Goal: Information Seeking & Learning: Learn about a topic

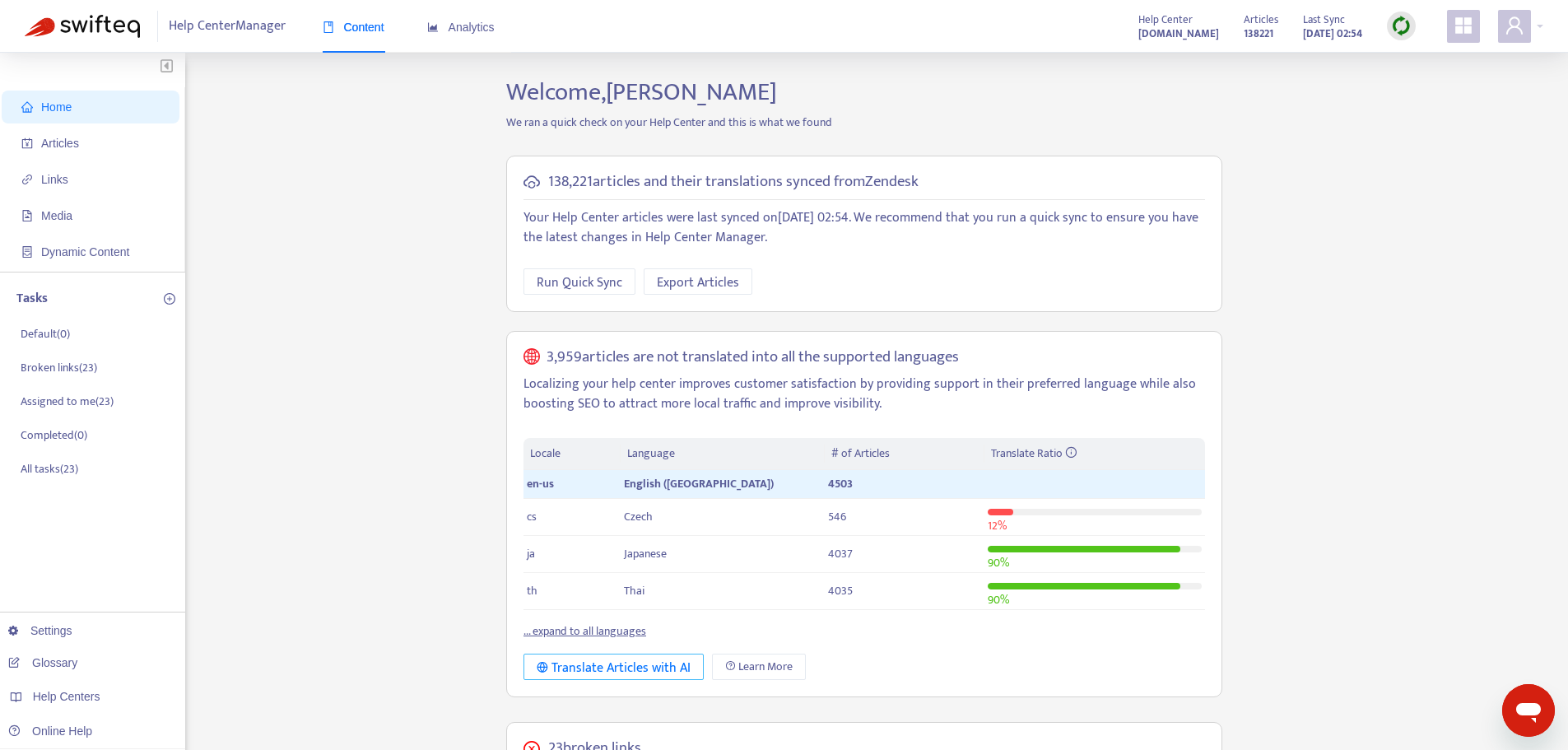
click at [622, 665] on div "Translate Articles with AI" at bounding box center [613, 667] width 154 height 21
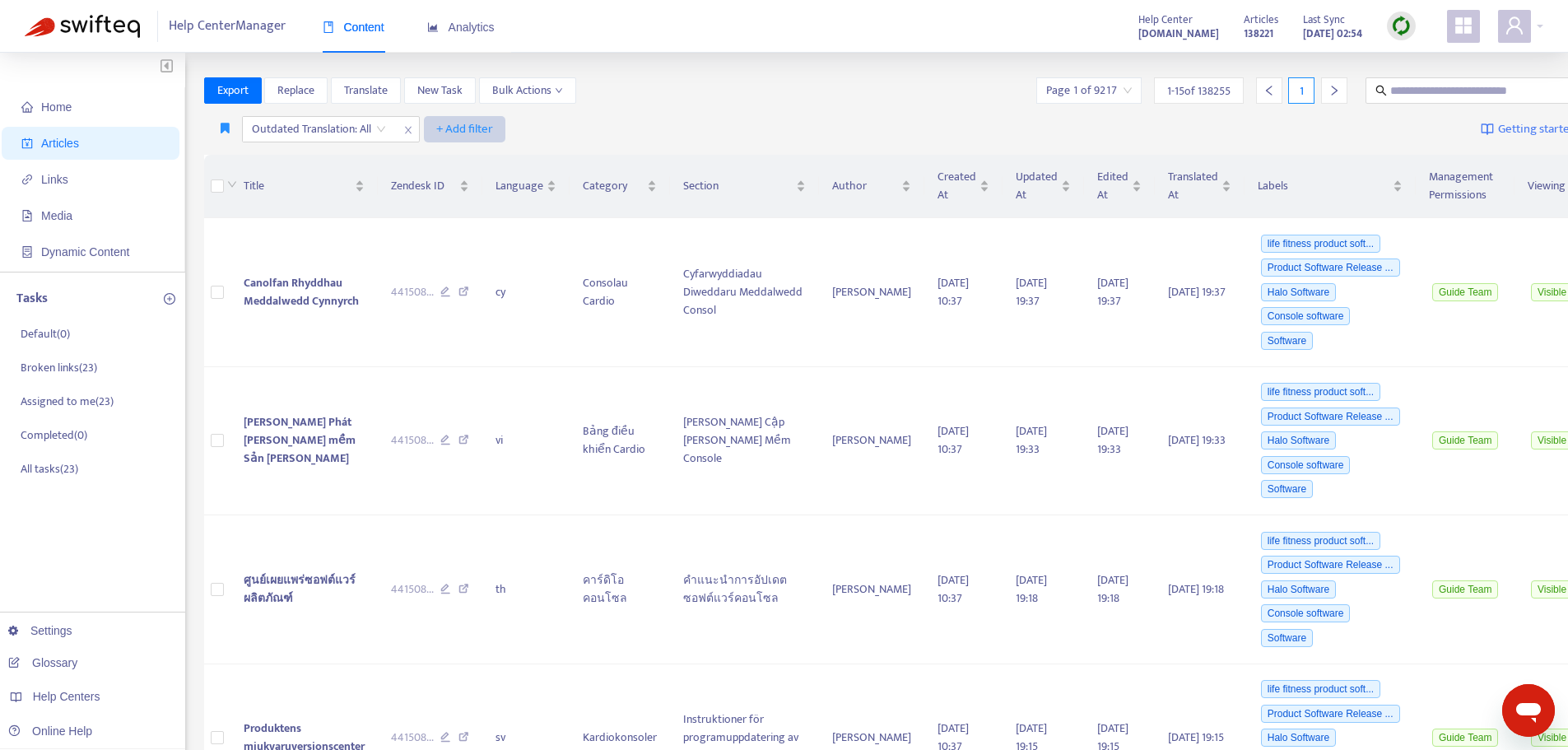
click at [463, 129] on span "+ Add filter" at bounding box center [465, 129] width 57 height 20
click at [468, 164] on span "Language" at bounding box center [483, 162] width 93 height 18
click at [535, 131] on div "Language: All" at bounding box center [485, 129] width 123 height 25
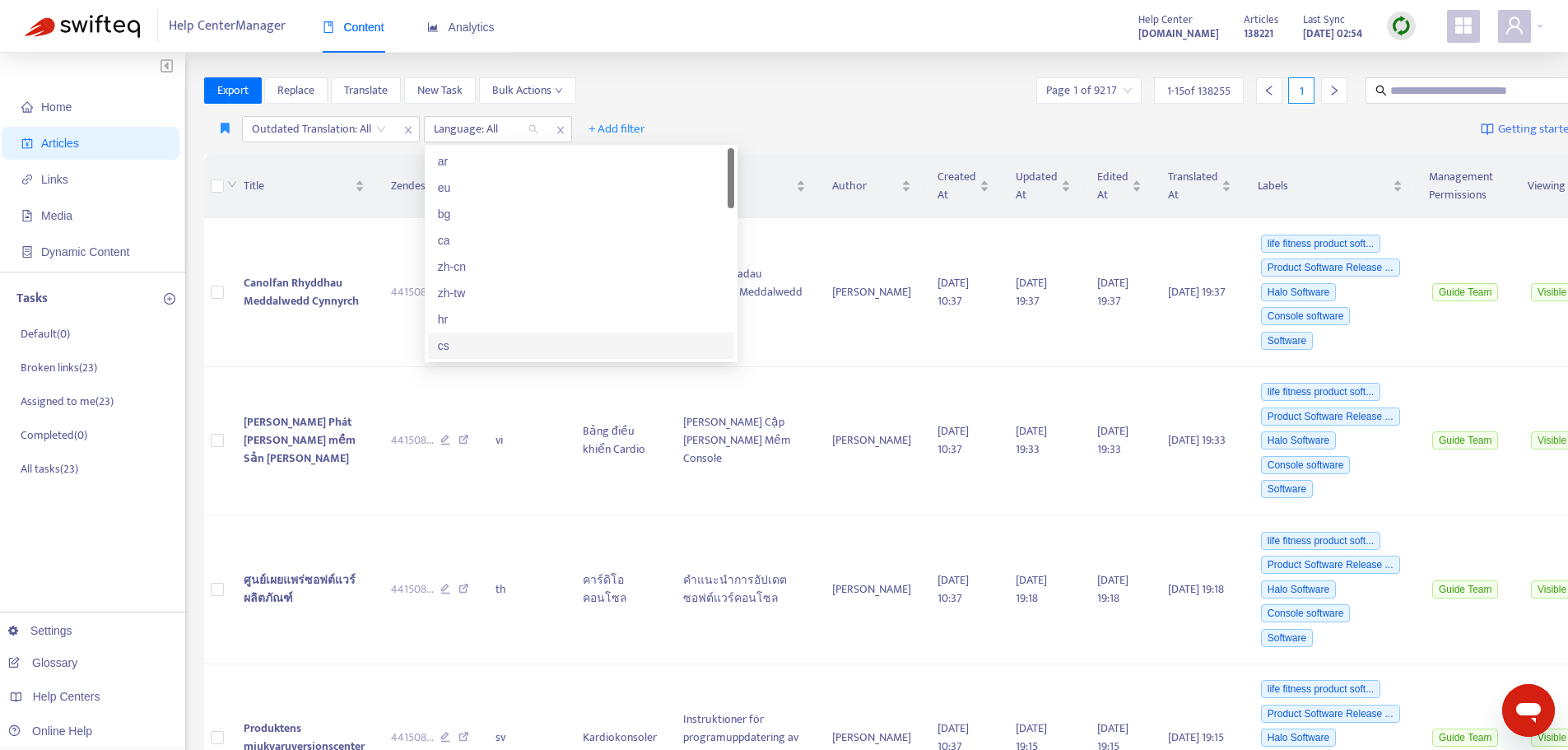
scroll to position [164, 0]
click at [465, 260] on div "en-us" at bounding box center [581, 260] width 286 height 18
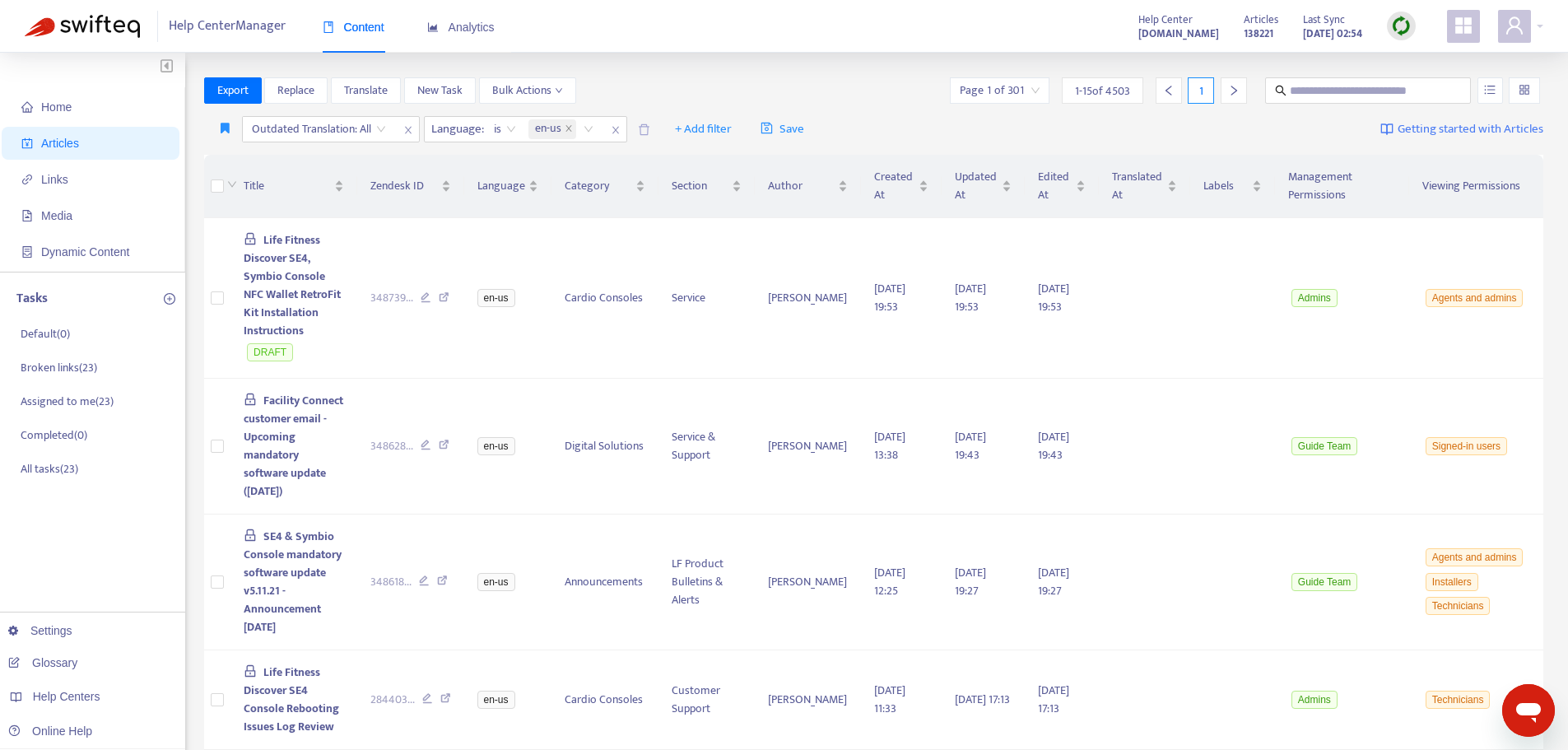
click at [716, 131] on span "+ Add filter" at bounding box center [704, 129] width 57 height 20
click at [706, 317] on span "Draft" at bounding box center [722, 320] width 93 height 18
click at [740, 129] on input "search" at bounding box center [693, 129] width 104 height 25
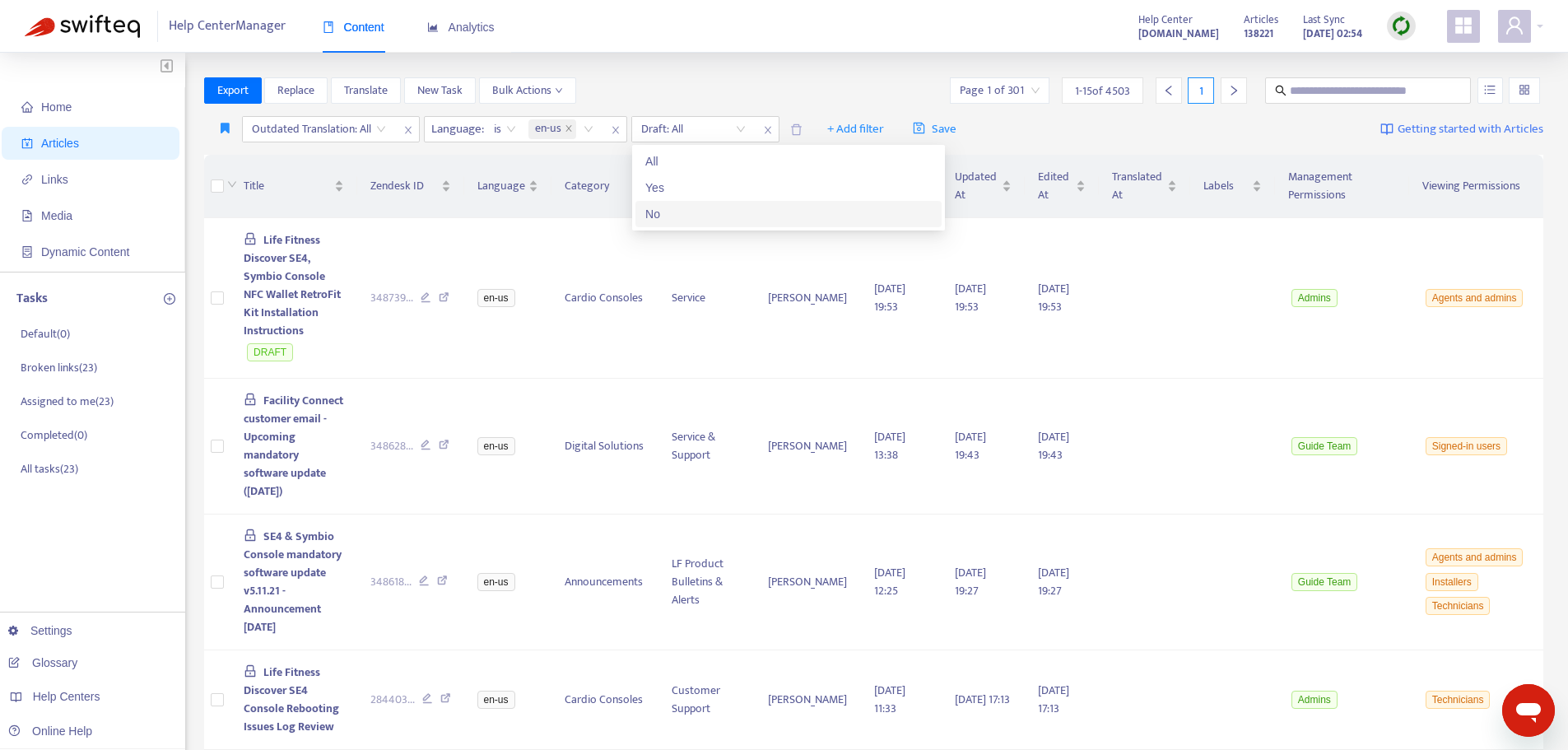
click at [666, 217] on div "No" at bounding box center [787, 214] width 286 height 18
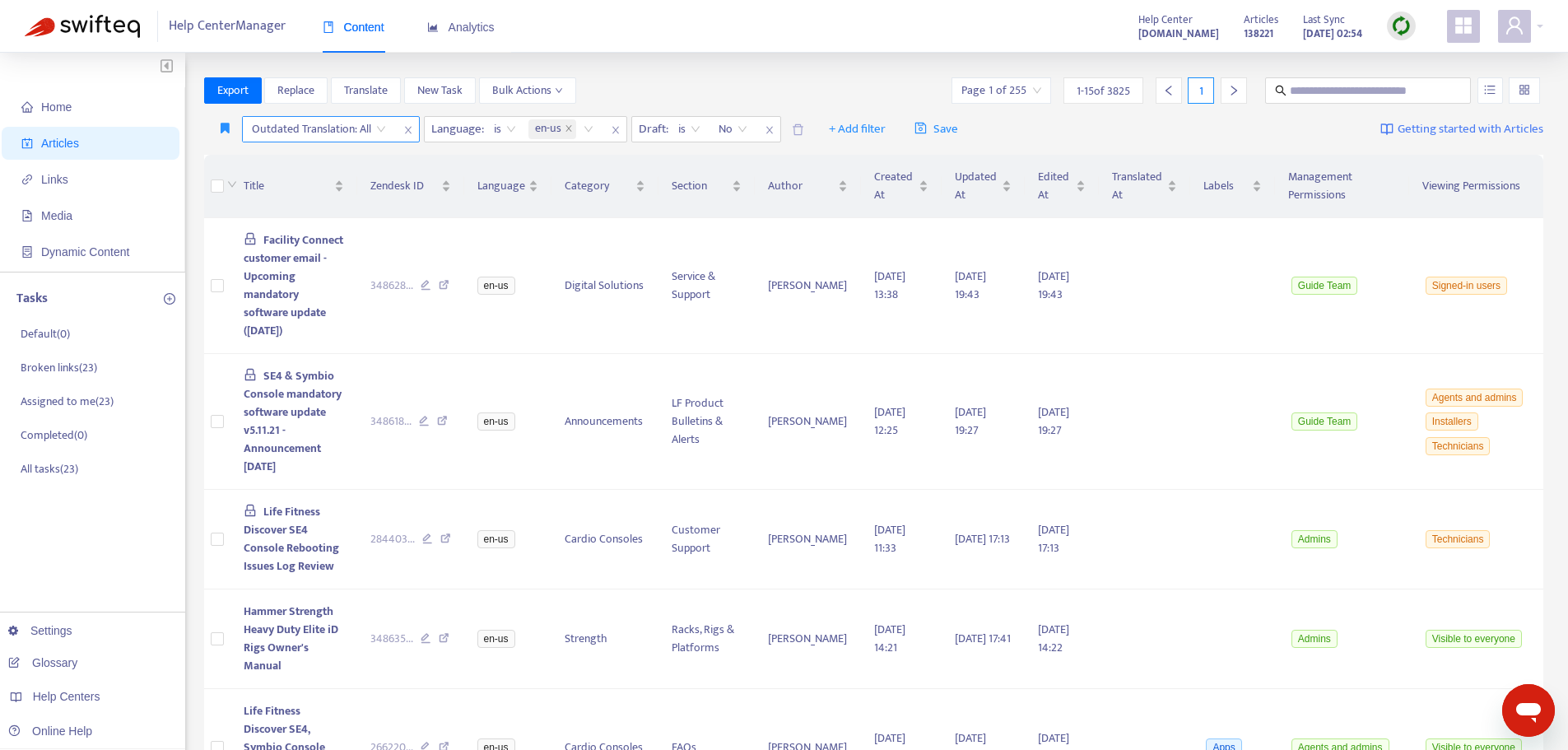
click at [379, 131] on input "search" at bounding box center [319, 129] width 134 height 25
click at [298, 166] on div "Yes" at bounding box center [398, 161] width 286 height 18
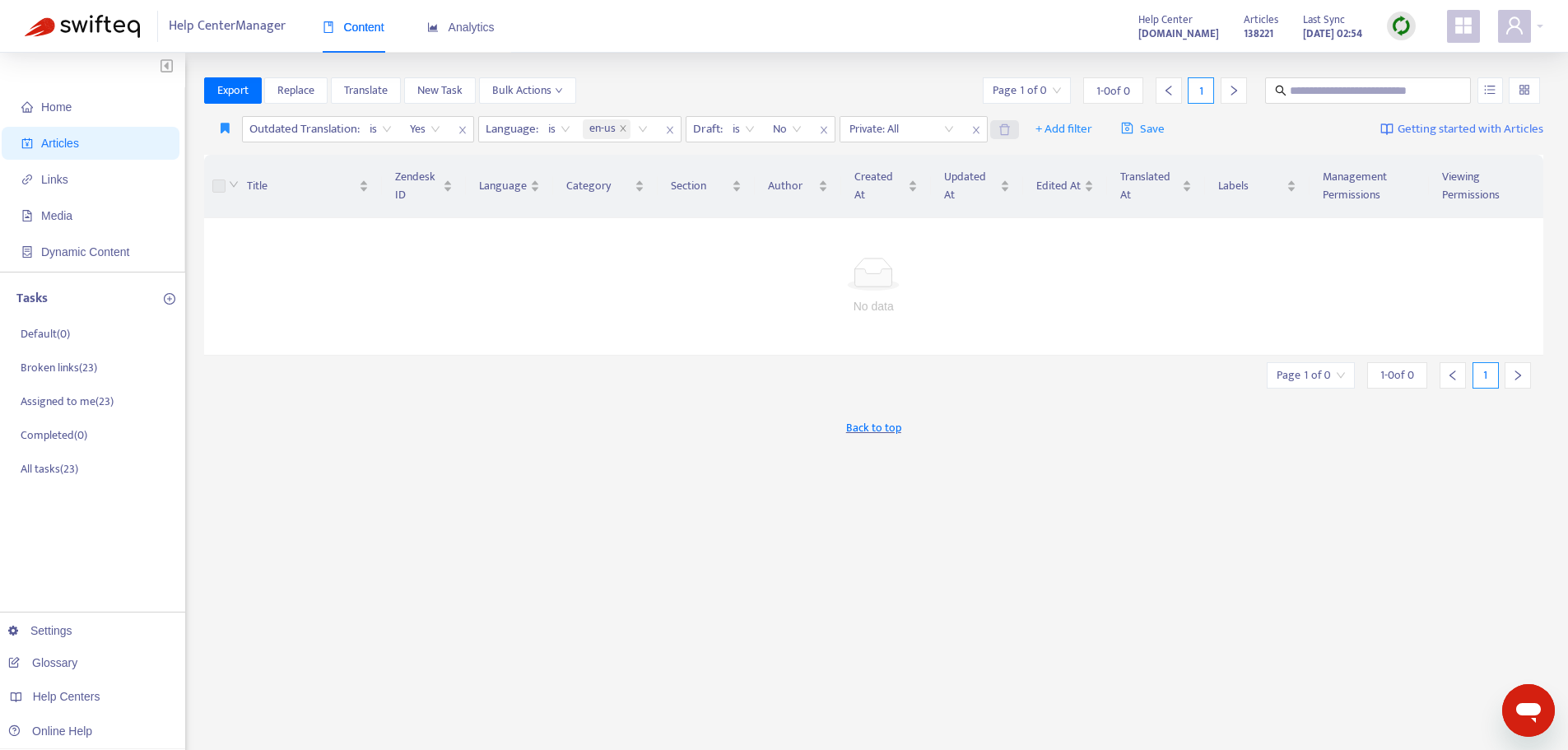
click at [1001, 133] on icon "delete" at bounding box center [1004, 129] width 13 height 13
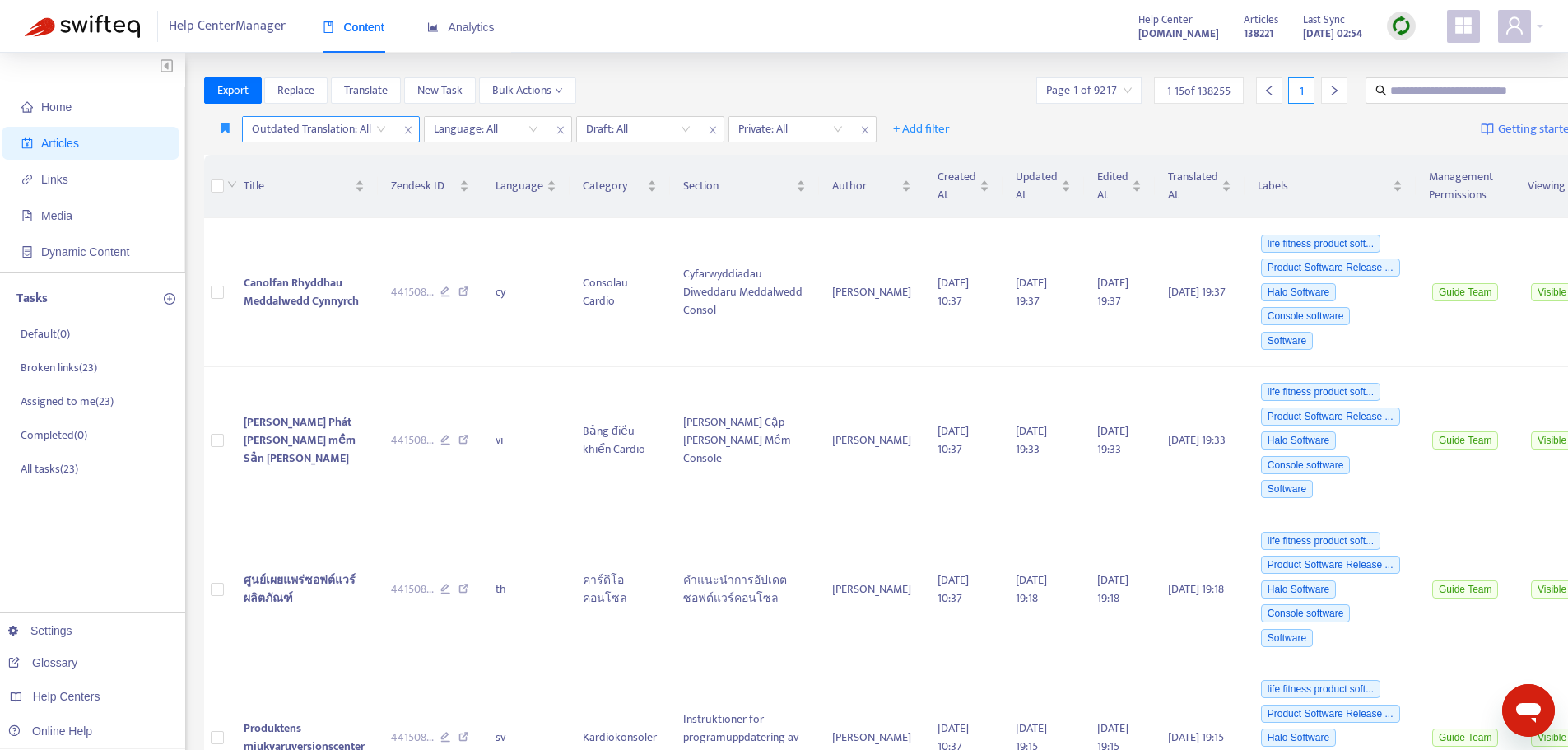
click at [408, 131] on icon "close" at bounding box center [407, 131] width 7 height 8
click at [680, 131] on icon "close" at bounding box center [683, 130] width 10 height 10
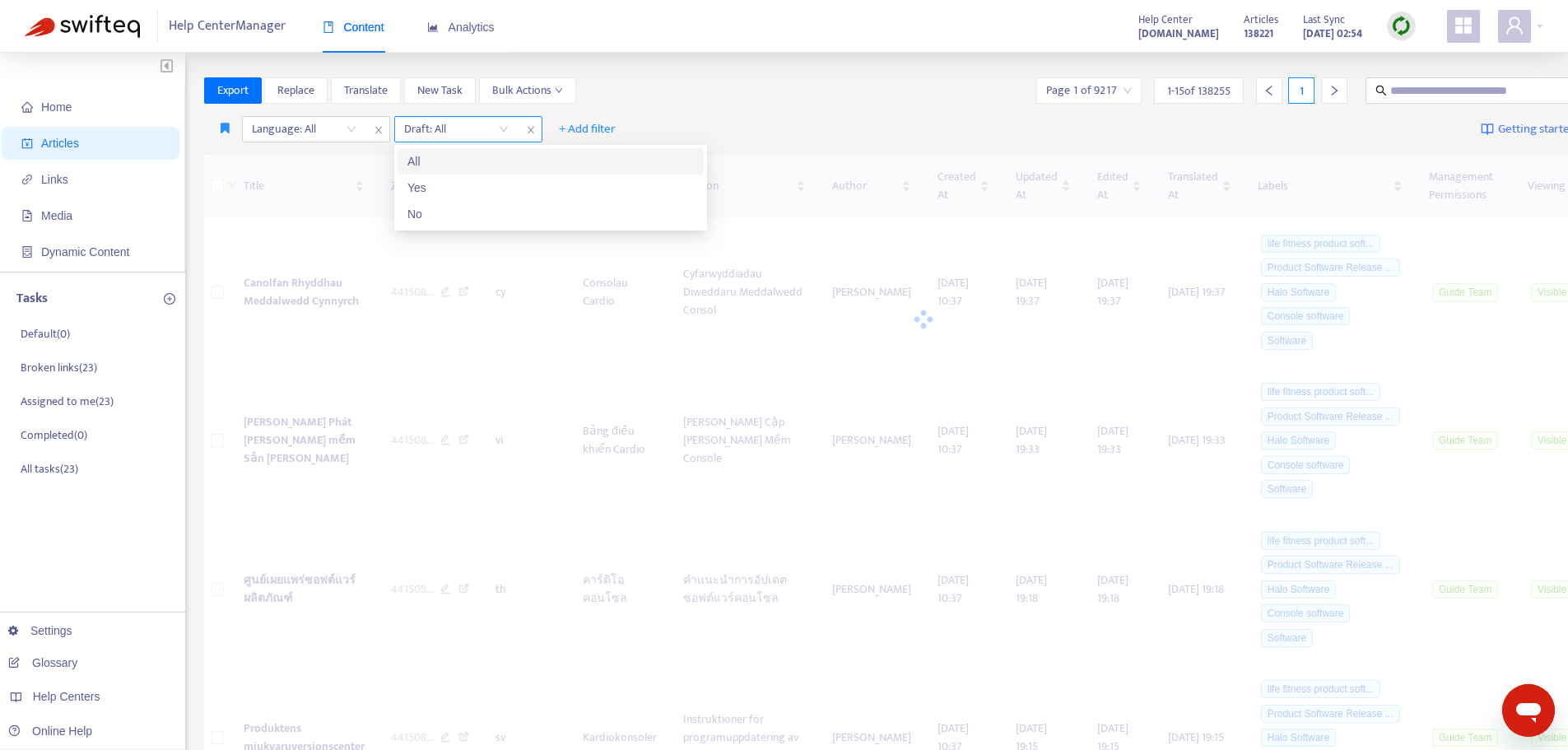
scroll to position [0, 0]
click at [499, 130] on input "search" at bounding box center [456, 129] width 104 height 25
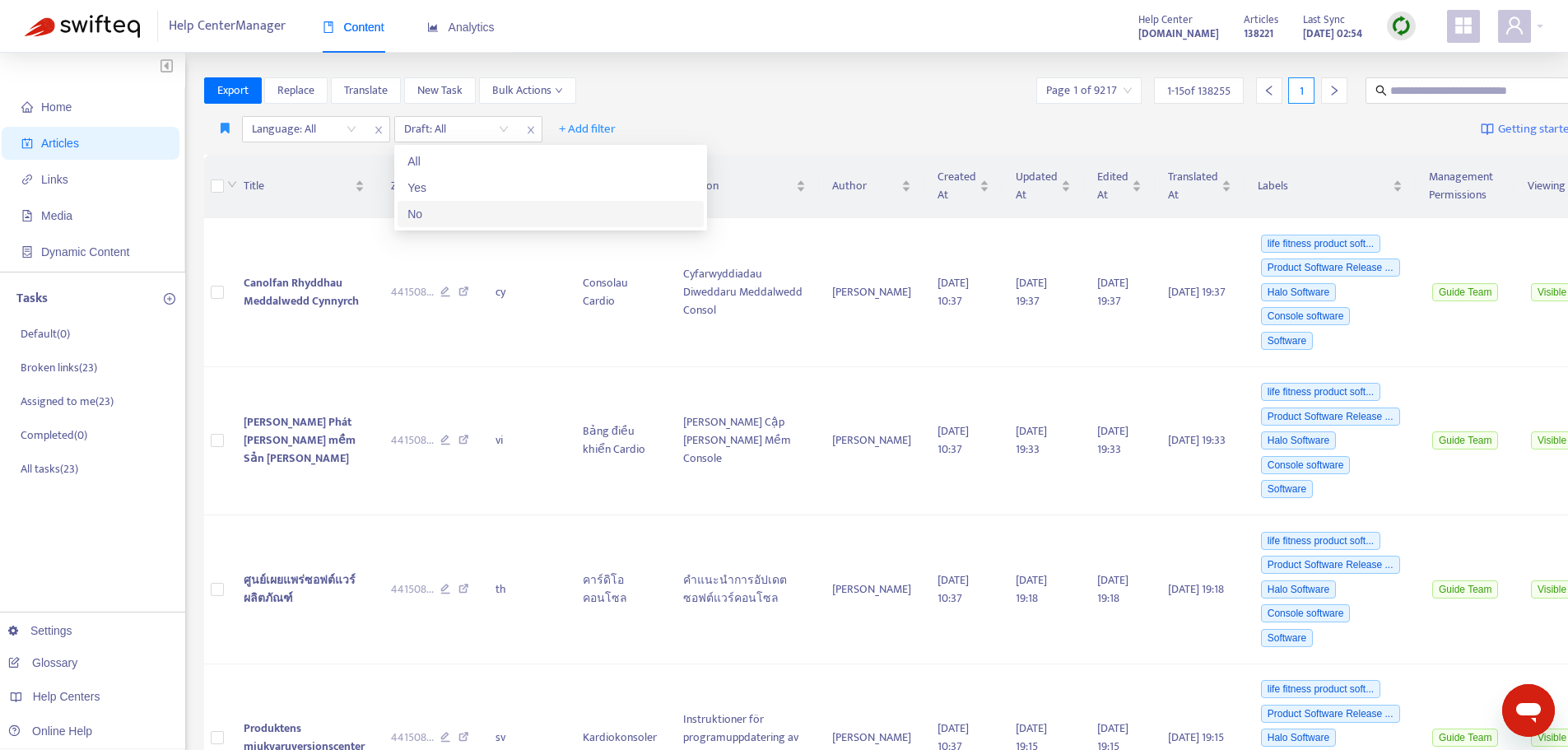
click at [449, 215] on div "No" at bounding box center [550, 214] width 286 height 18
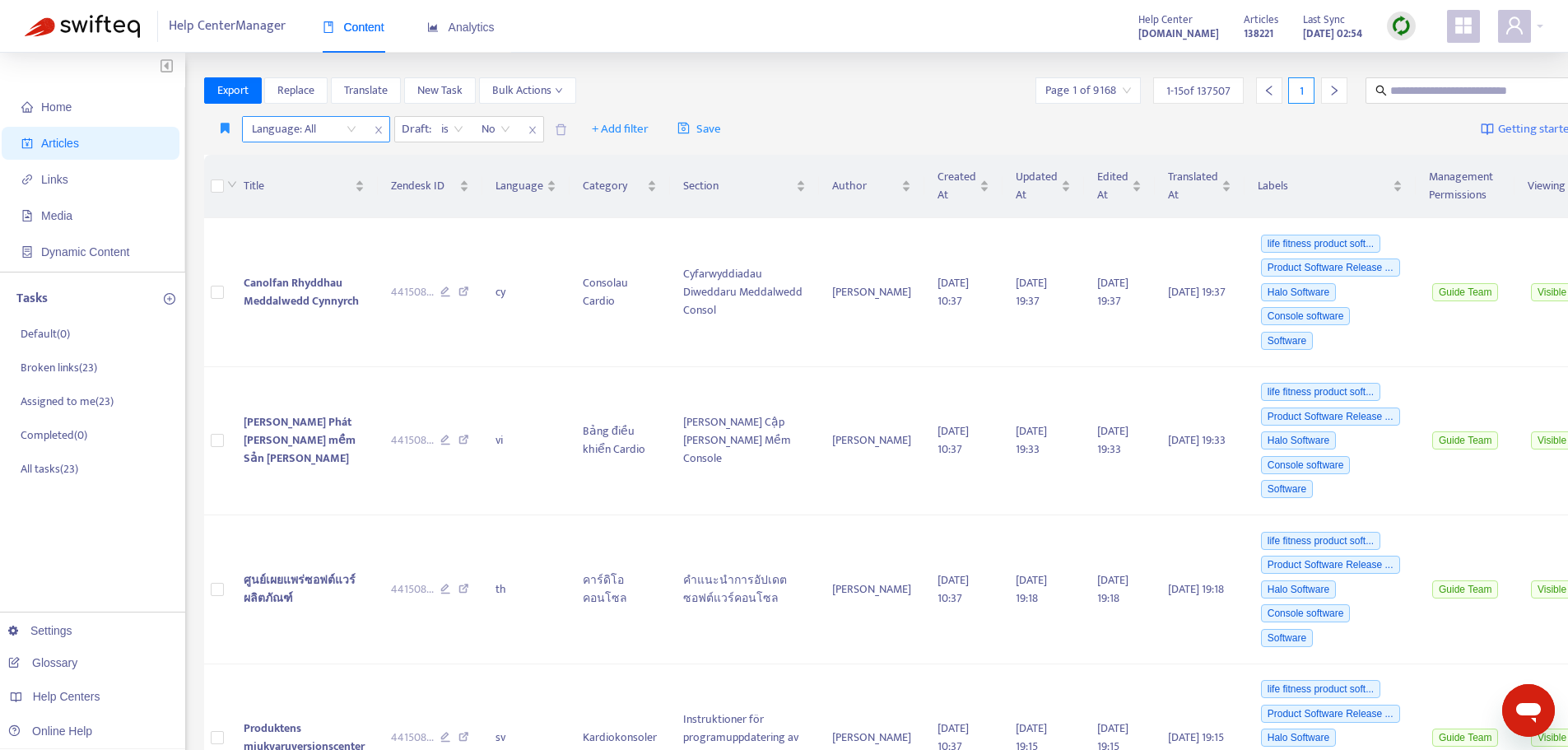
click at [345, 131] on div "Language: All" at bounding box center [304, 129] width 123 height 25
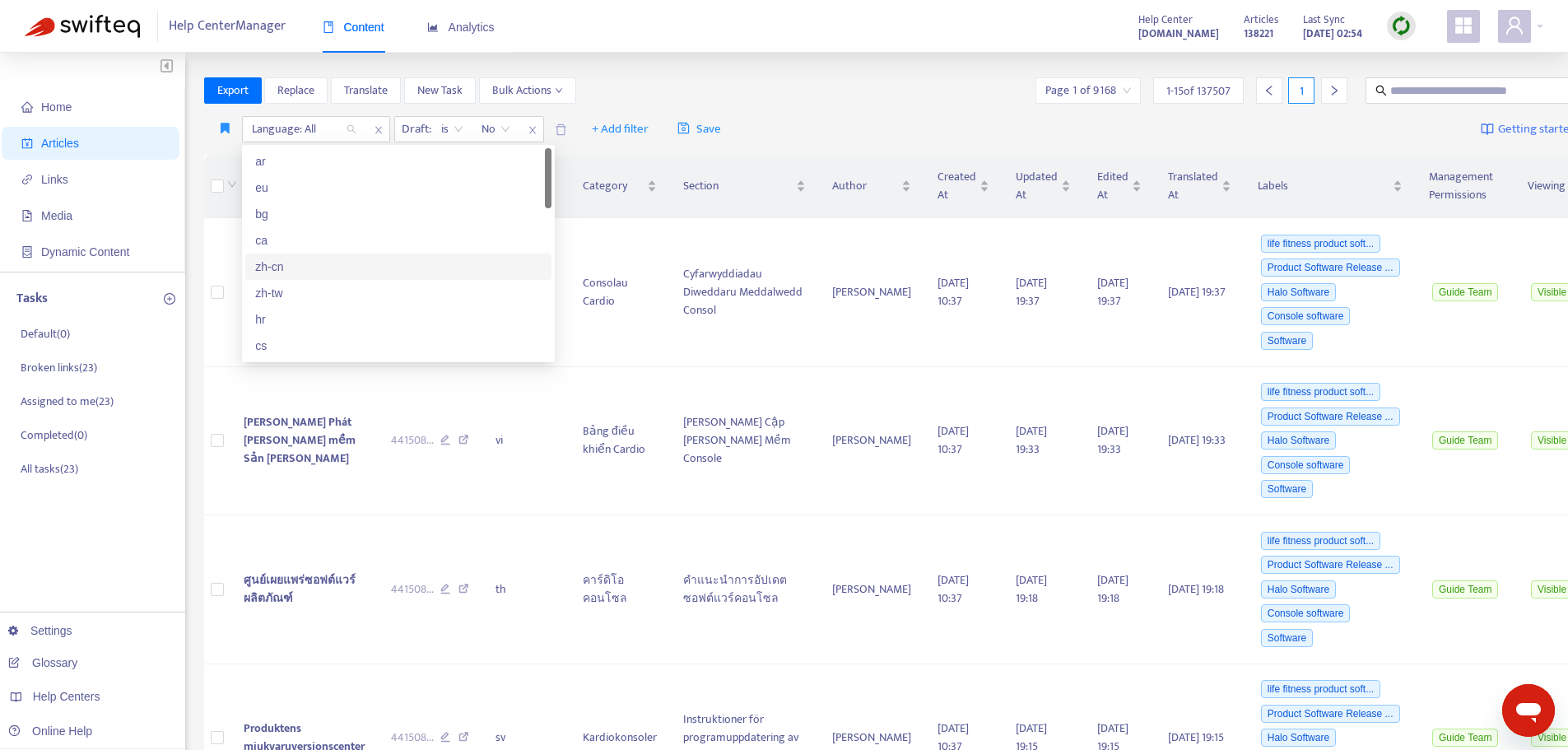
scroll to position [83, 0]
click at [328, 345] on div "en-us" at bounding box center [398, 343] width 286 height 18
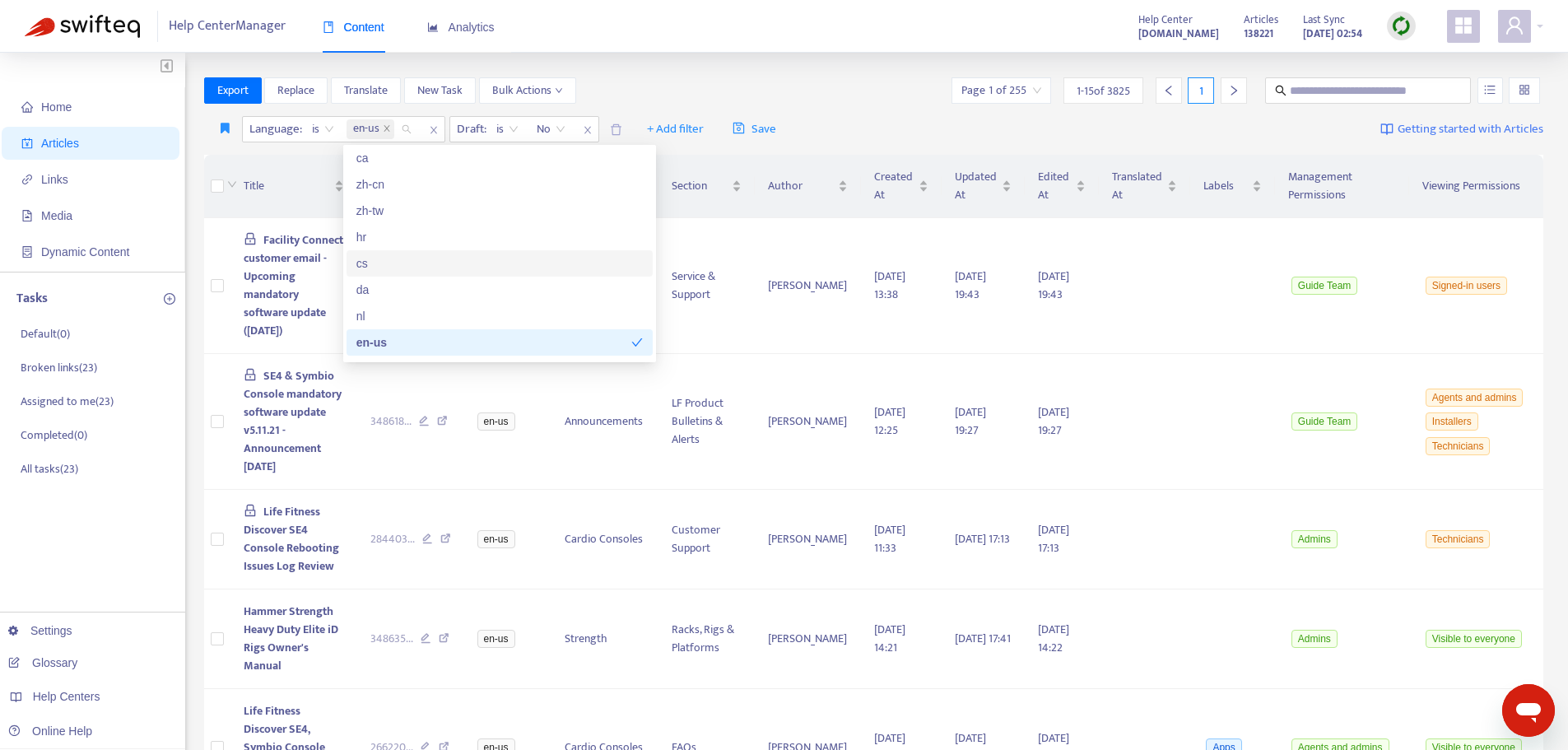
click at [843, 85] on div "Export Replace Translate New Task Bulk Actions Page 1 of 255 1 - 15 of 3825 1" at bounding box center [873, 91] width 1340 height 27
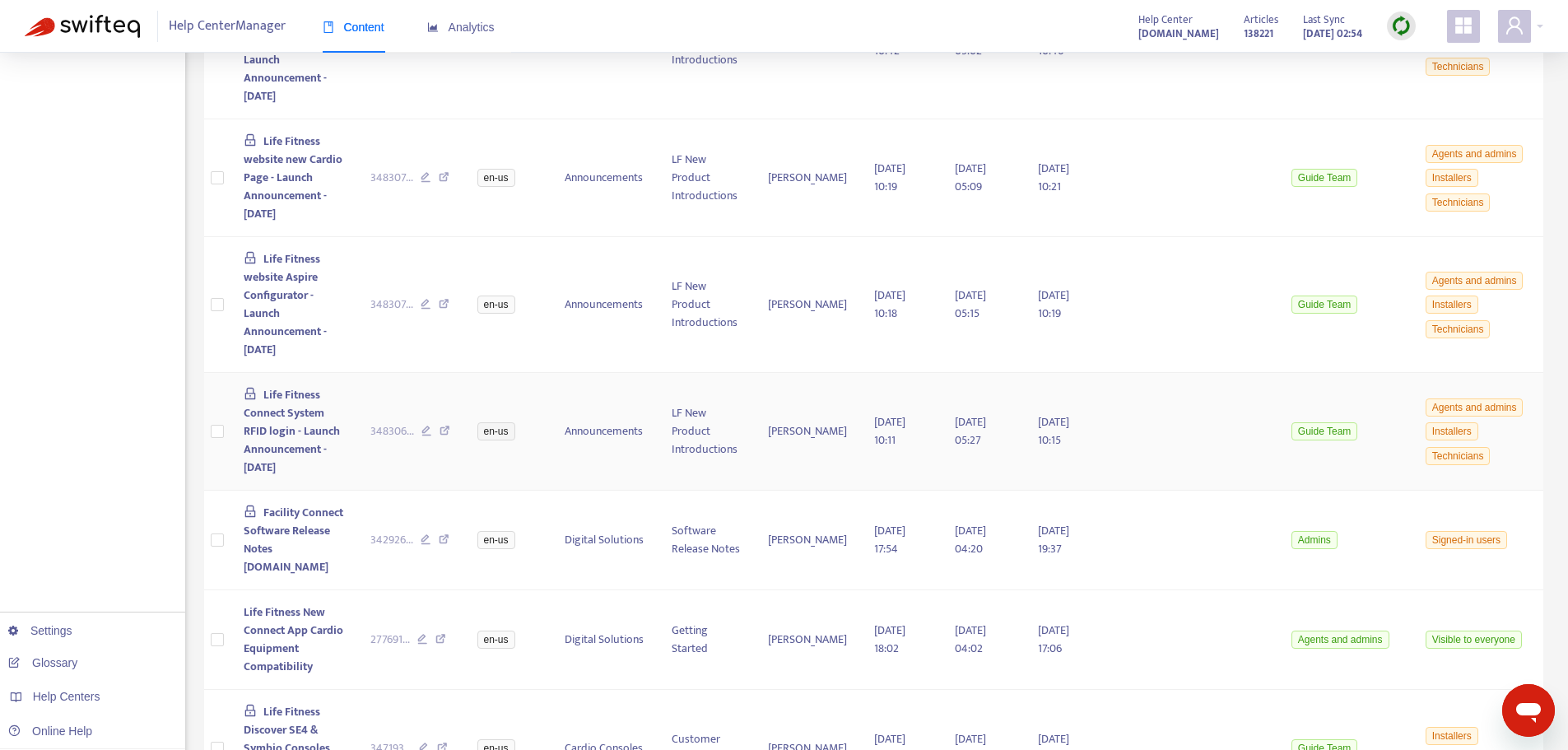
scroll to position [1217, 0]
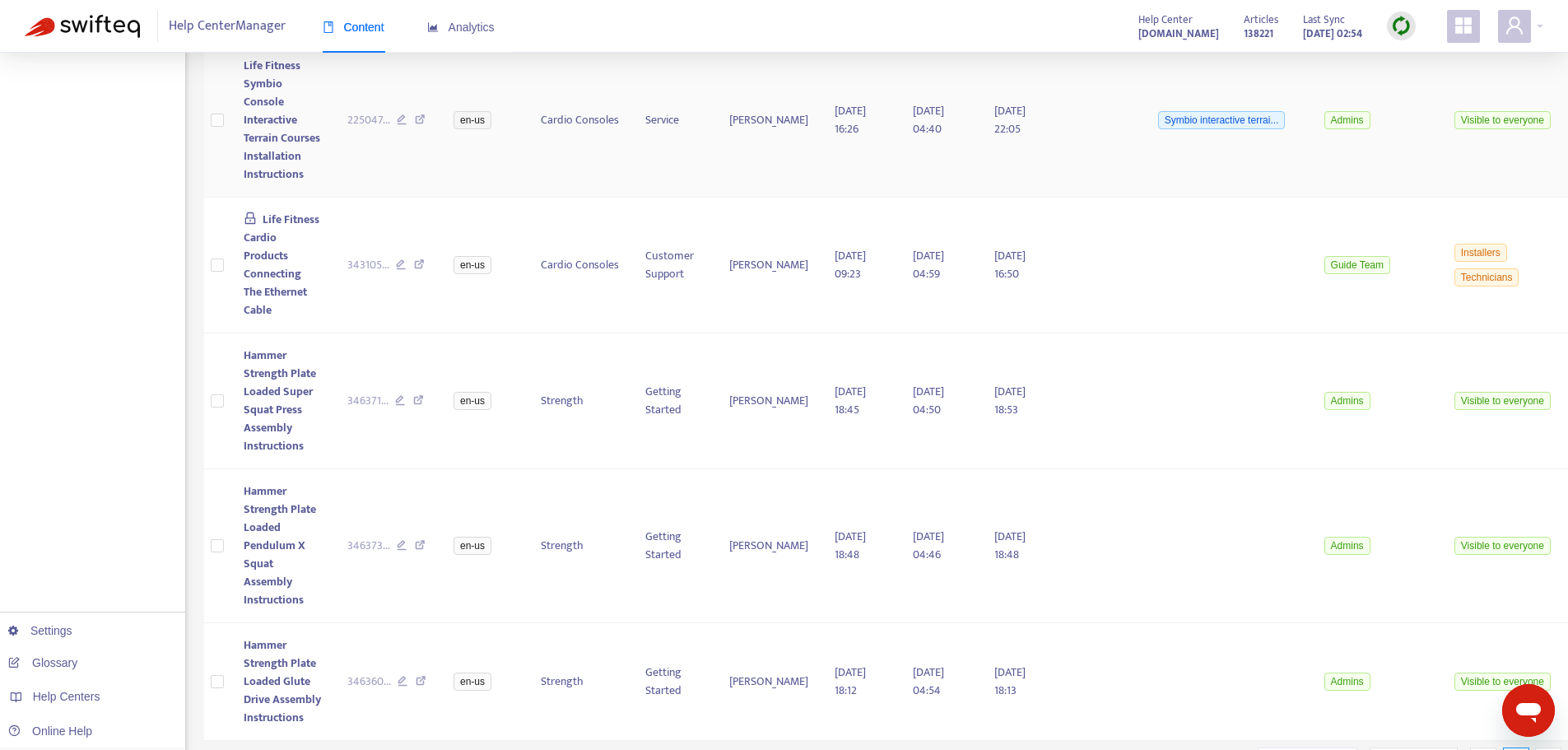
scroll to position [1416, 0]
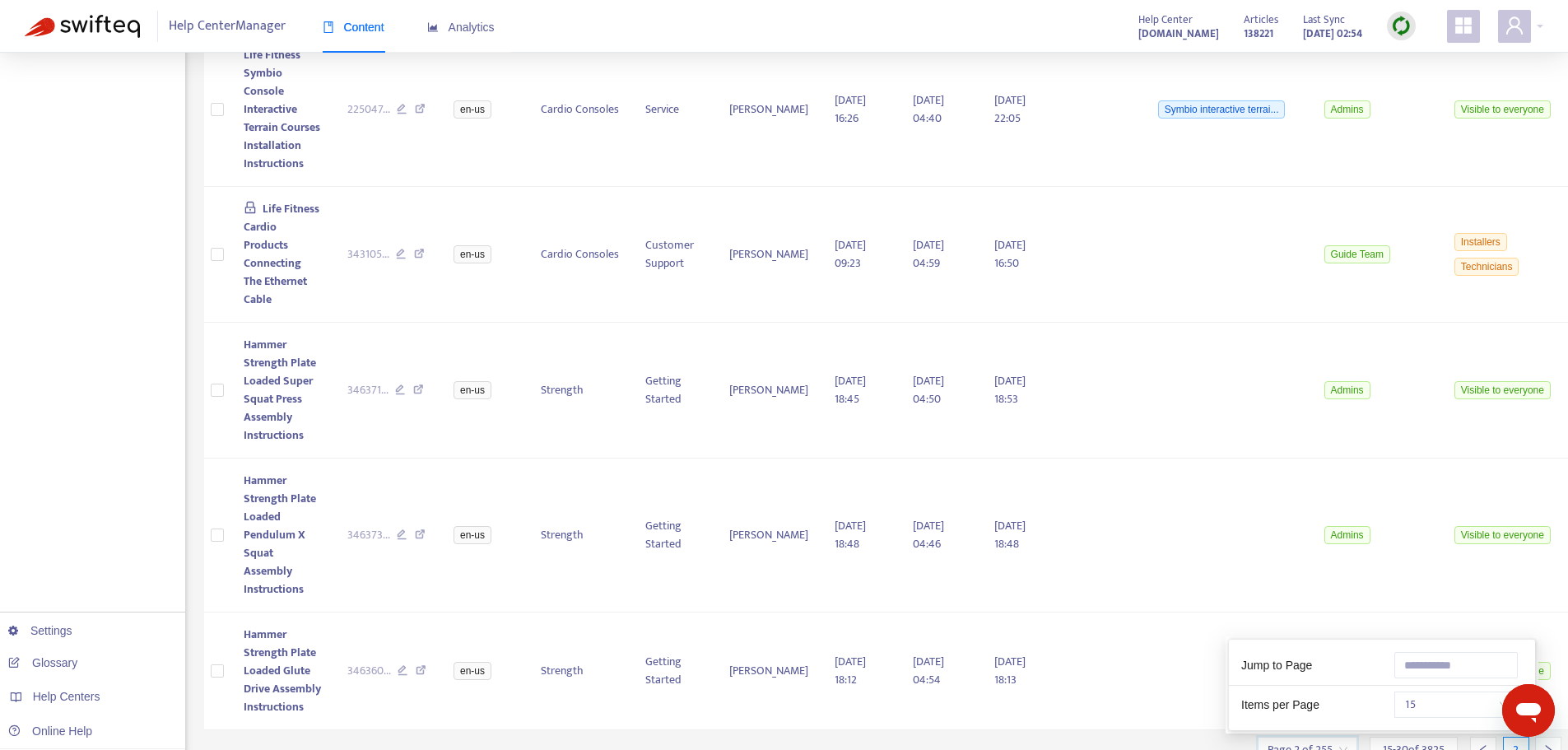
click at [1309, 737] on input "search" at bounding box center [1306, 749] width 80 height 25
click at [1445, 692] on span "15" at bounding box center [1455, 704] width 103 height 25
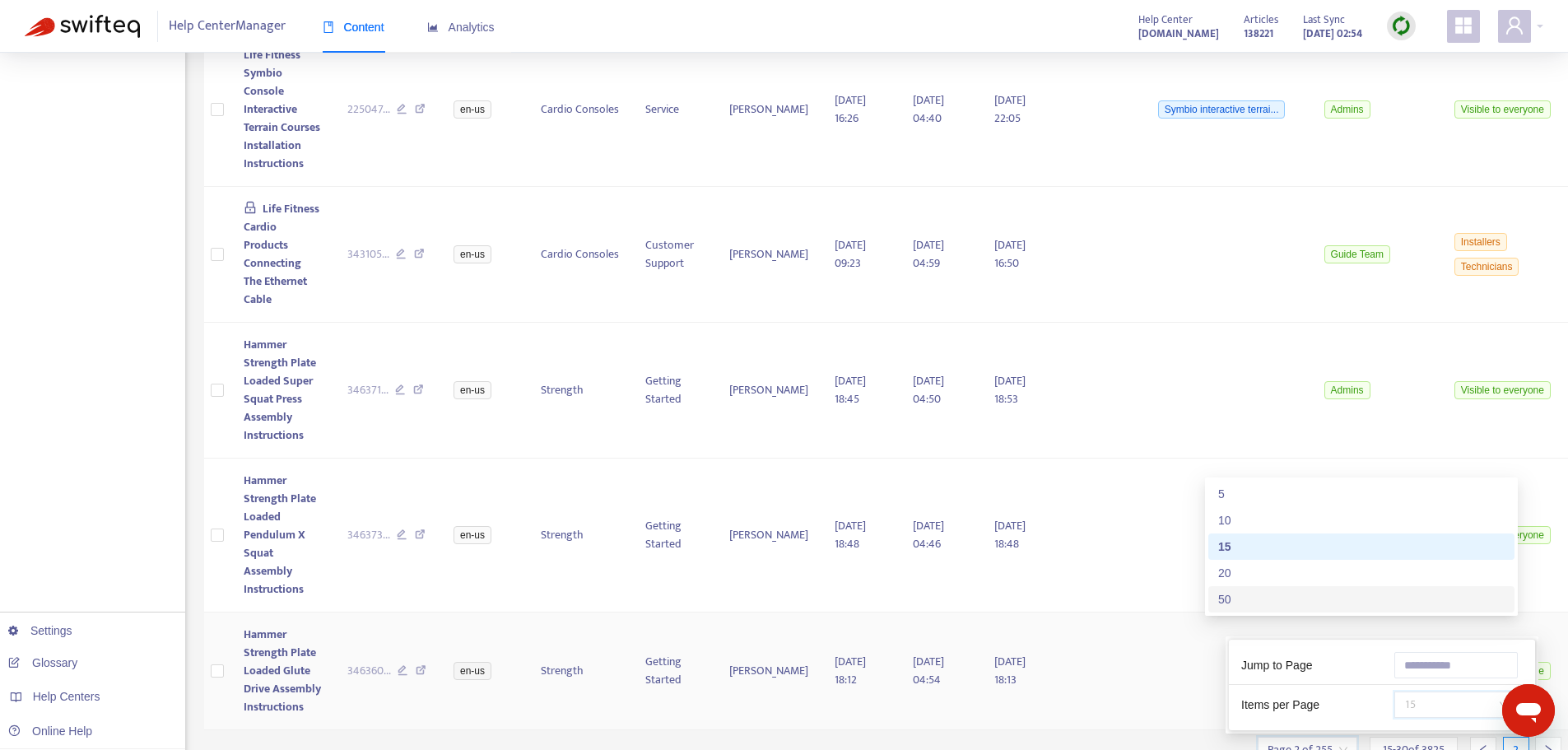
click at [1227, 597] on div "50" at bounding box center [1360, 598] width 286 height 18
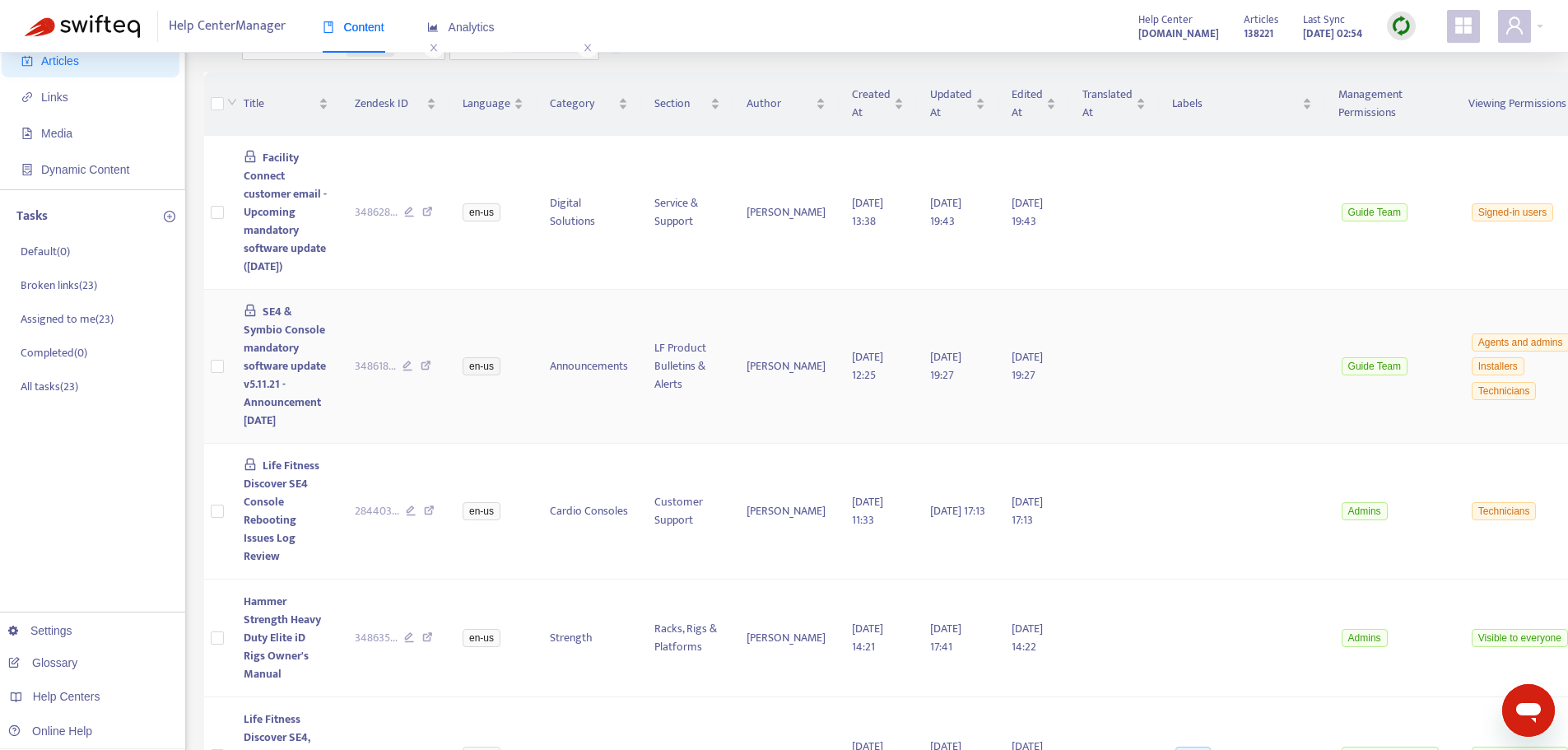
scroll to position [0, 0]
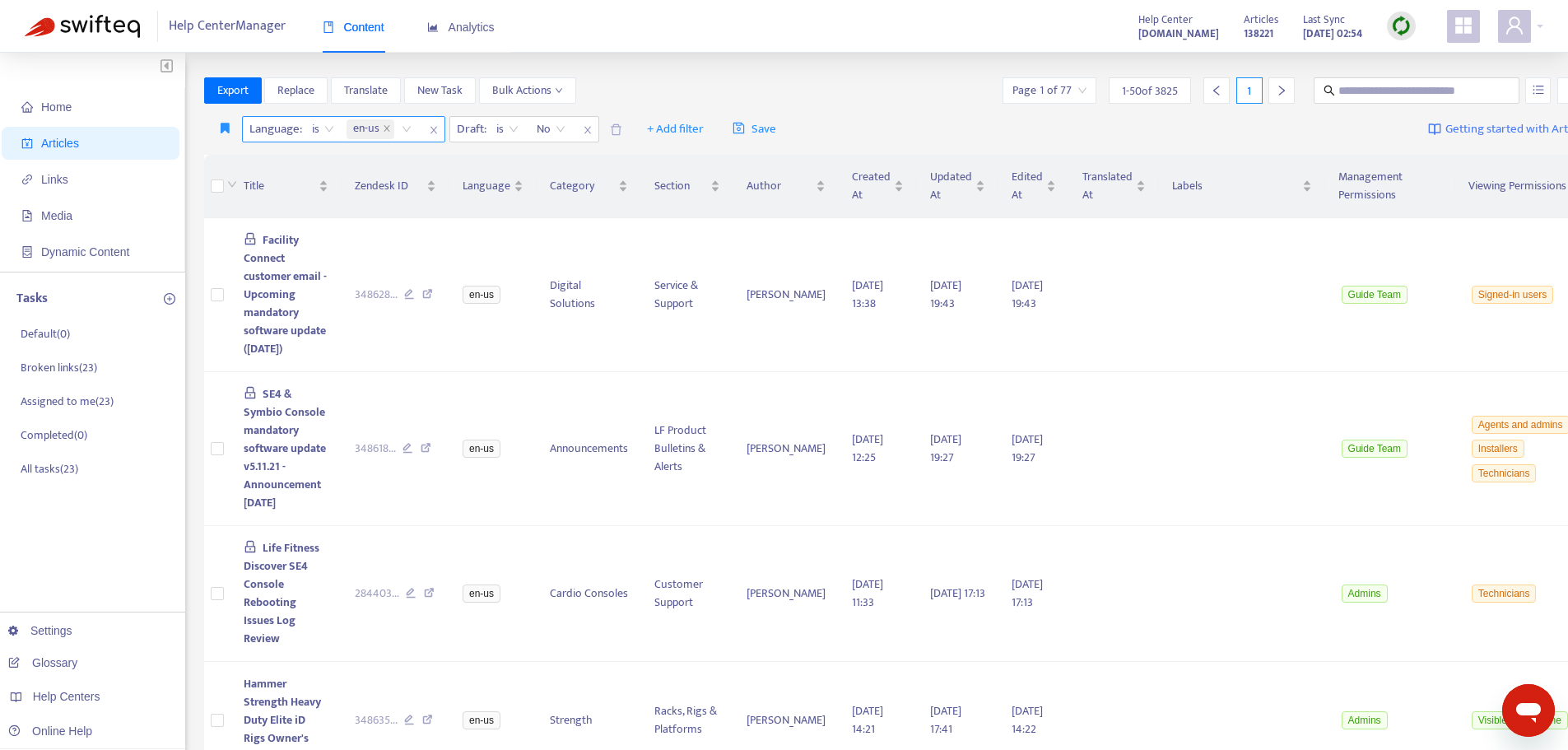
click at [405, 128] on div "en-us" at bounding box center [382, 129] width 78 height 25
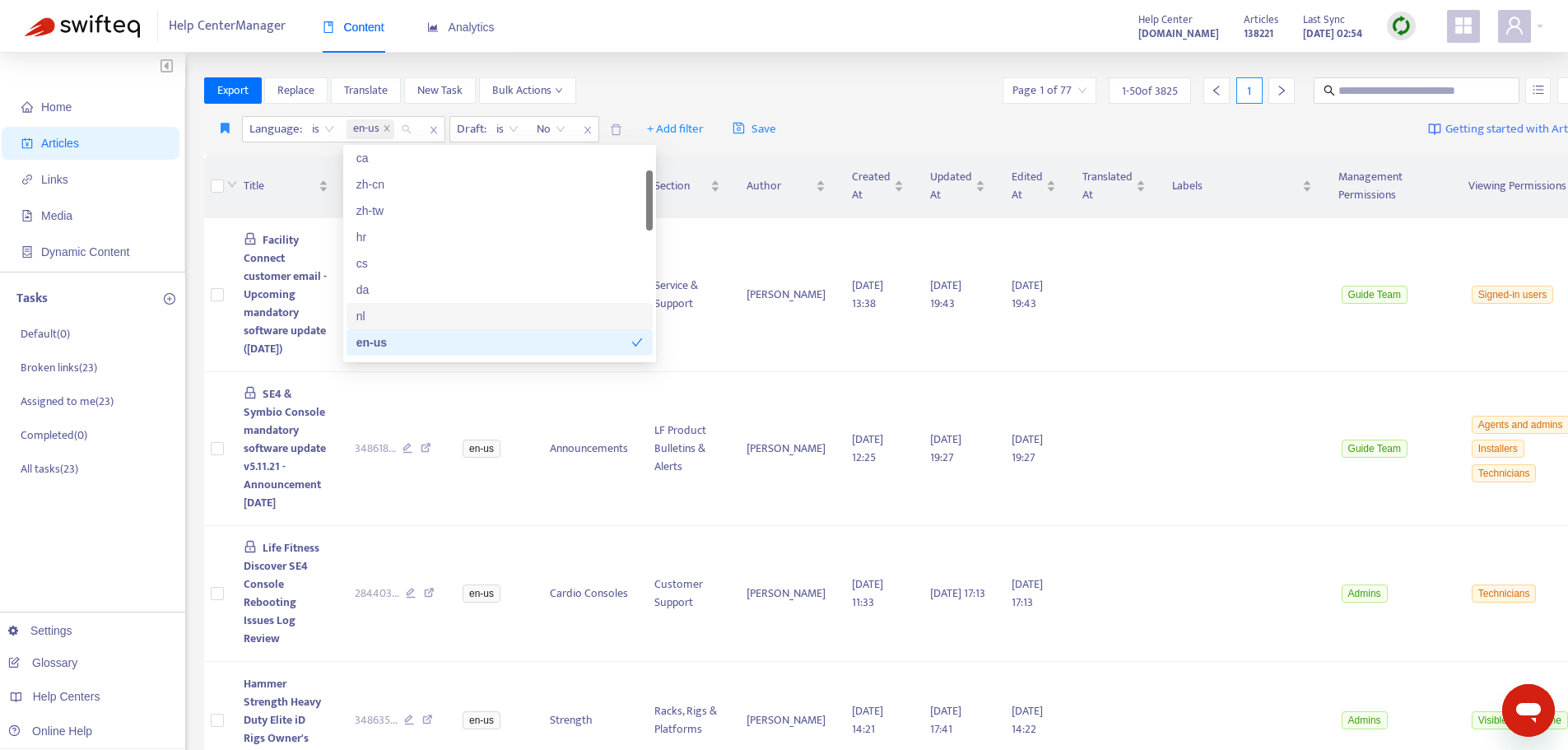
click at [379, 316] on div "nl" at bounding box center [499, 316] width 286 height 18
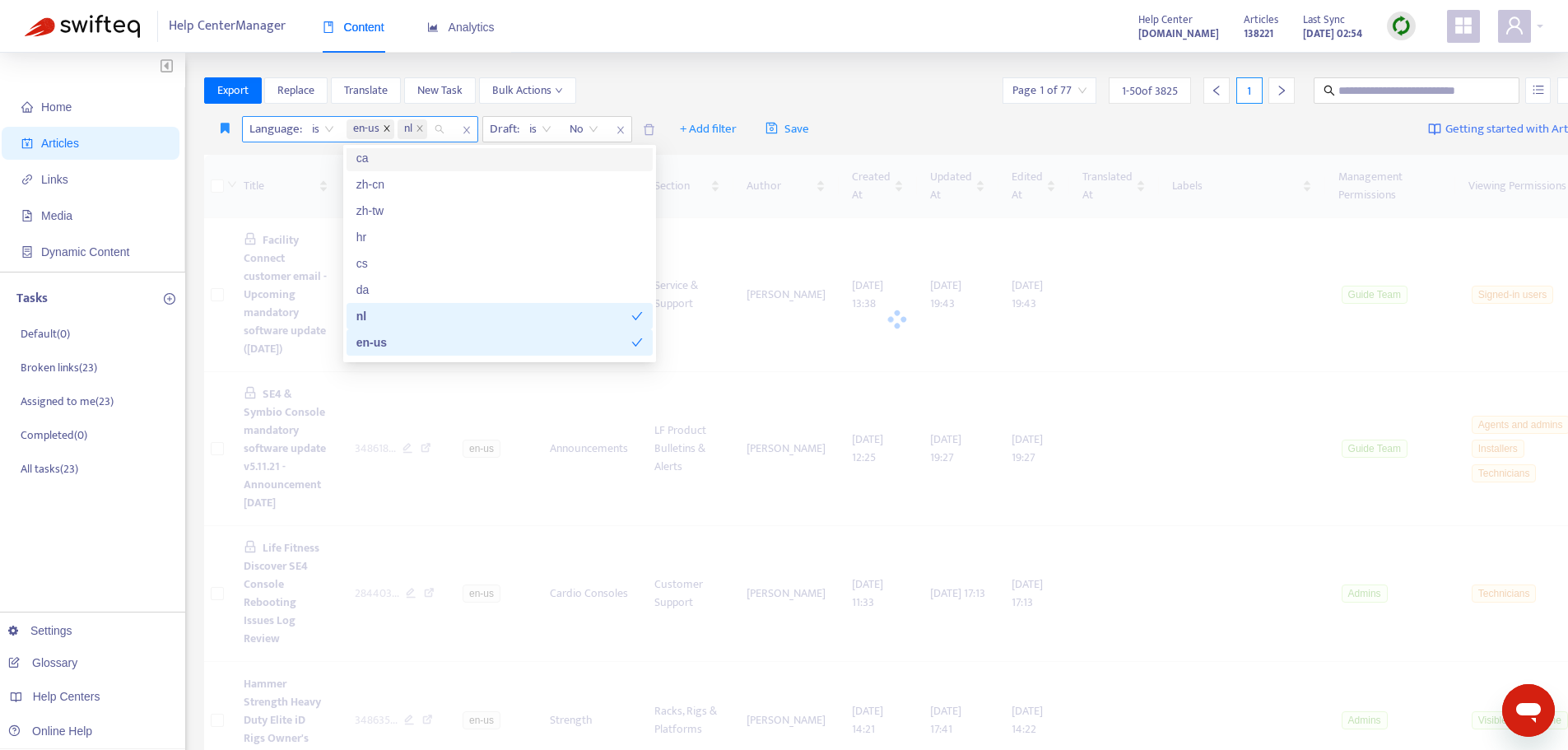
click at [389, 123] on span at bounding box center [387, 129] width 8 height 20
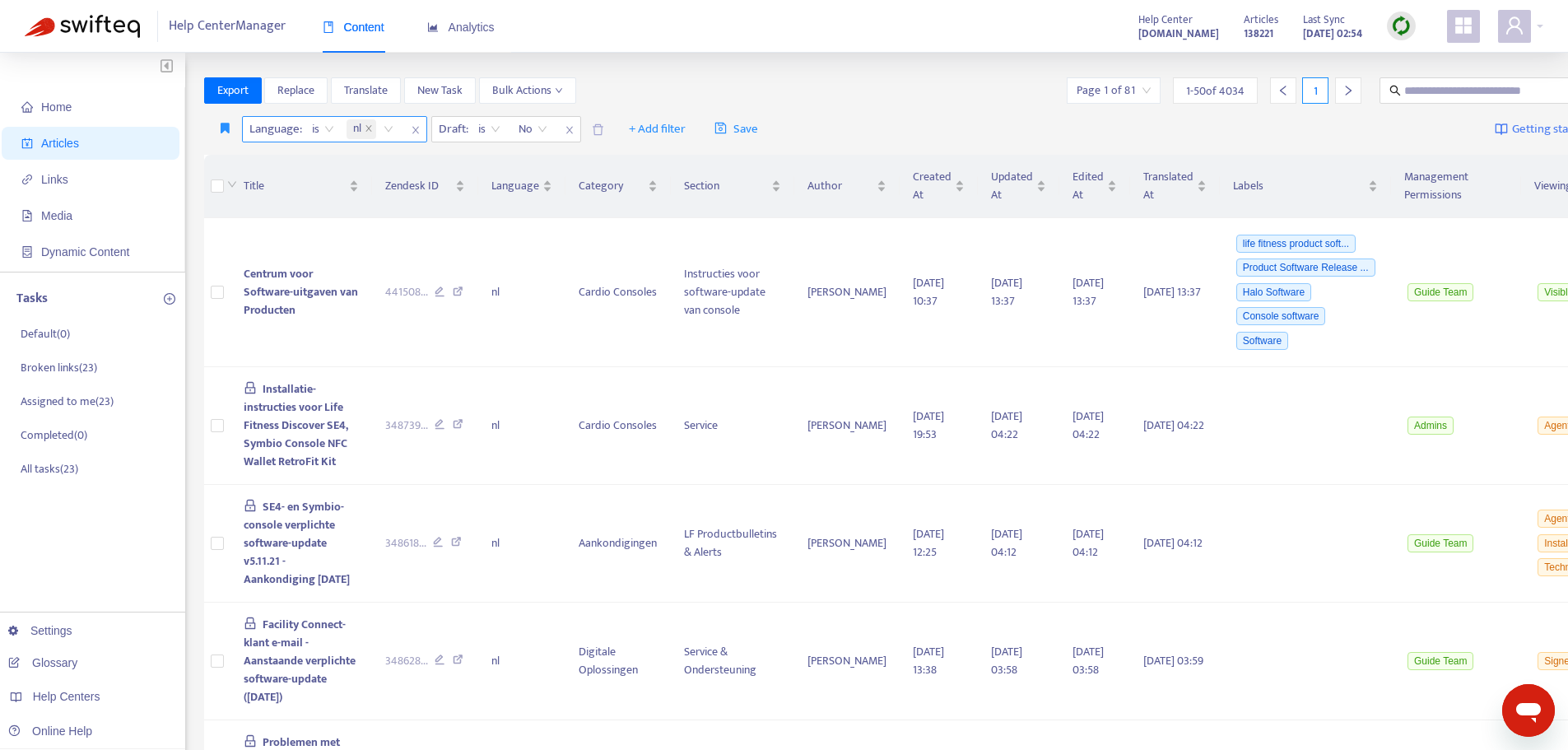
click at [1200, 93] on div "1 - 50 of 4034" at bounding box center [1215, 91] width 85 height 27
click at [1098, 90] on input "search" at bounding box center [1113, 90] width 74 height 25
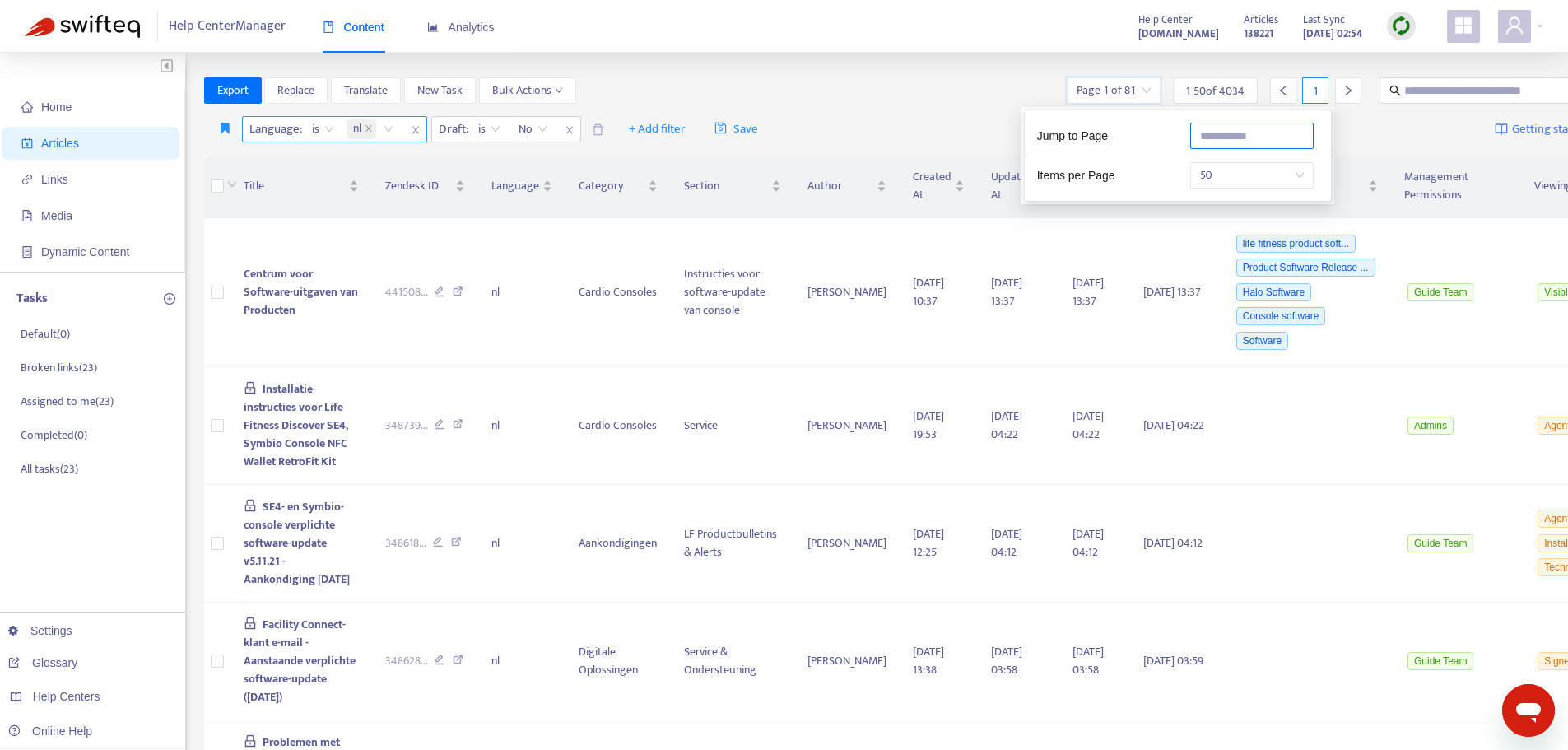
click at [1253, 133] on input "text" at bounding box center [1251, 136] width 123 height 27
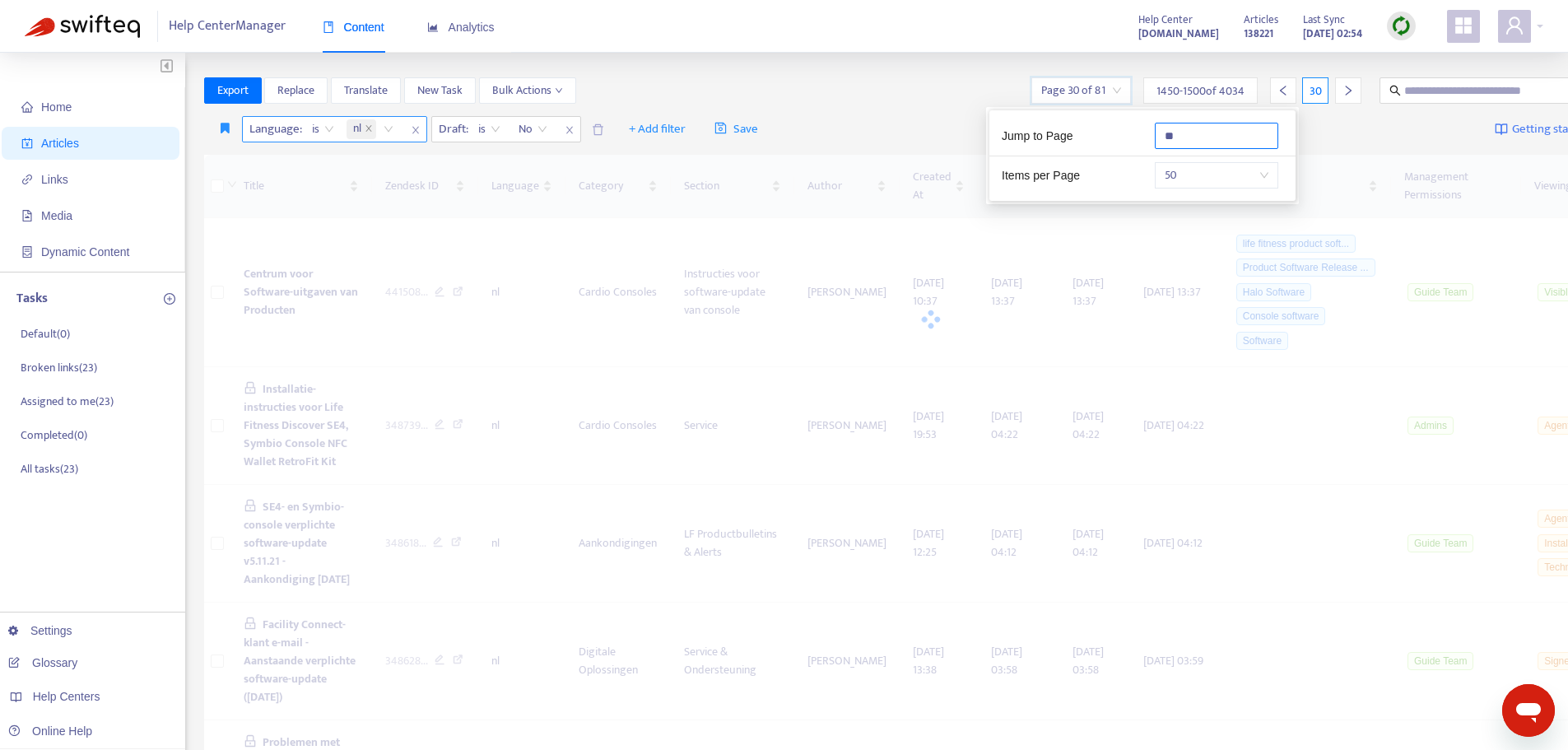
type input "**"
click at [853, 84] on div "Export Replace Translate New Task Bulk Actions Page 30 of 81 [DATE] - [DATE] of…" at bounding box center [930, 91] width 1453 height 27
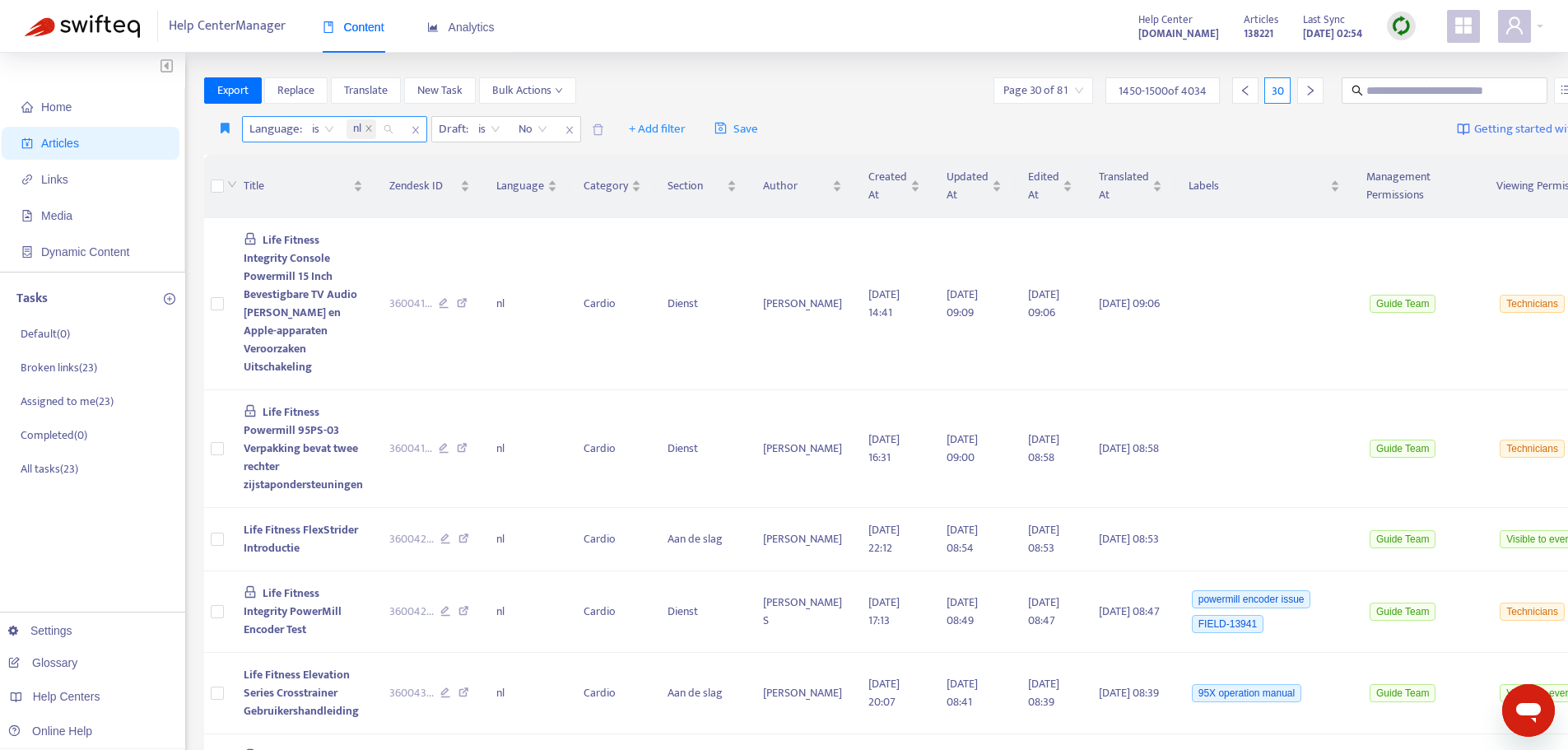
click at [388, 133] on div "nl" at bounding box center [373, 129] width 59 height 25
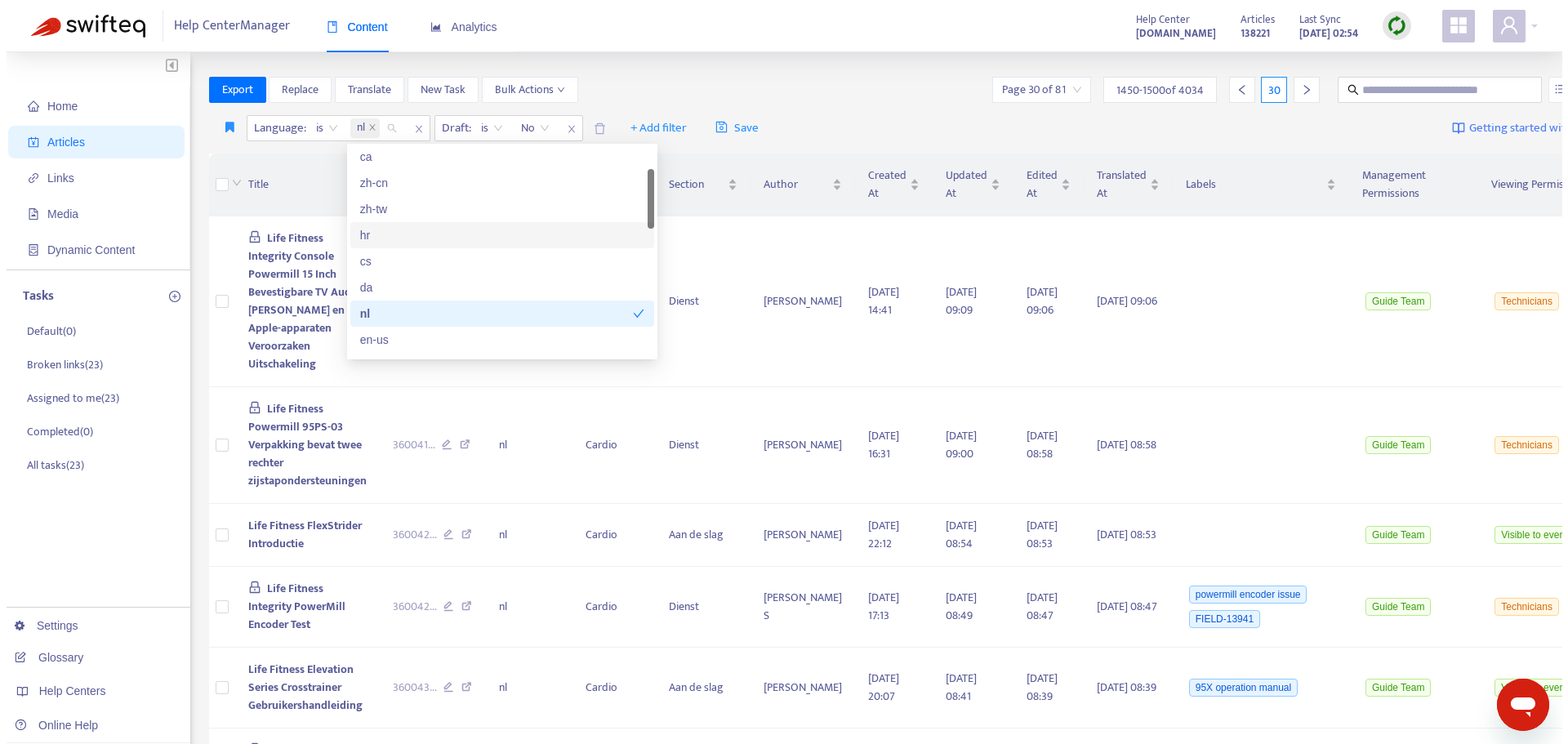
scroll to position [163, 0]
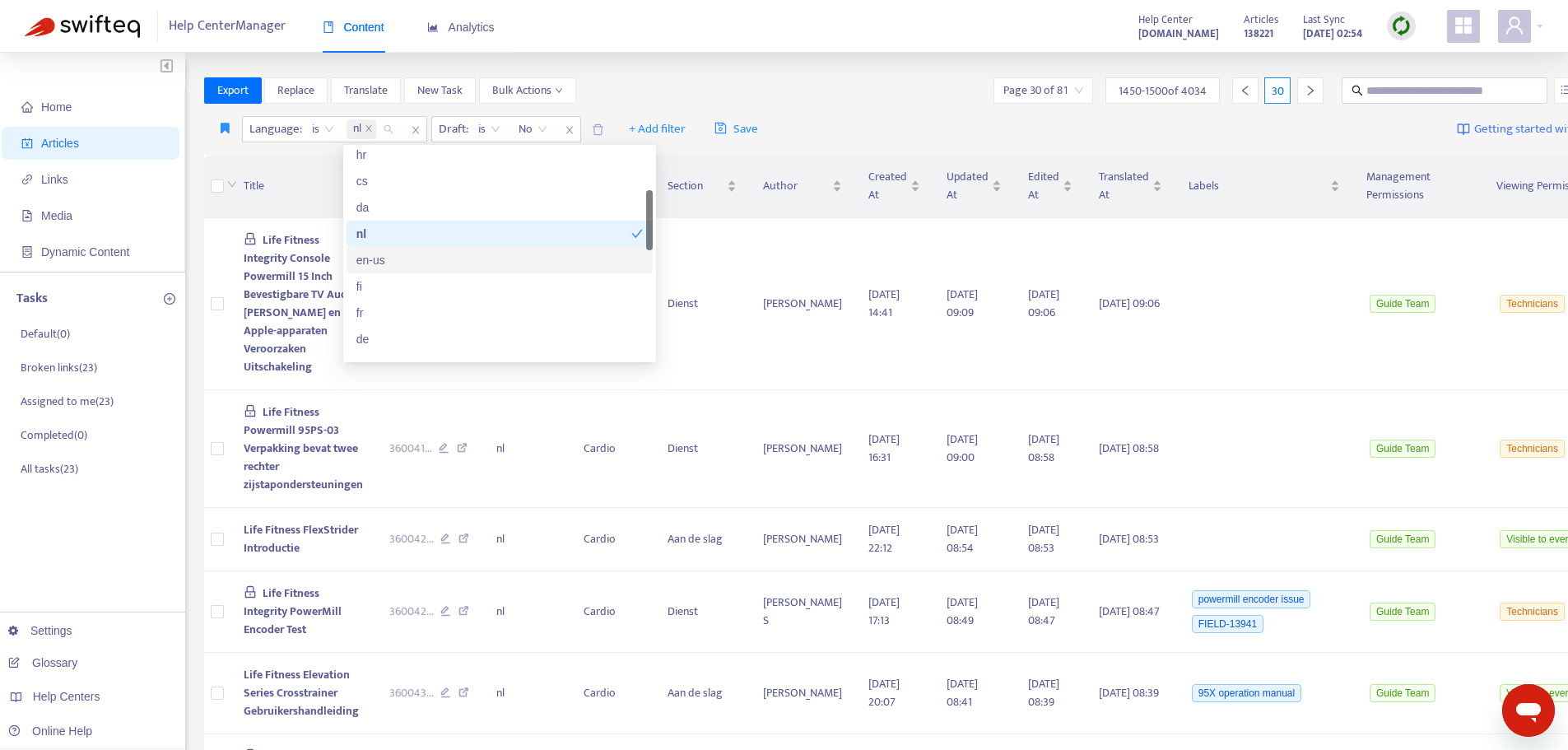
click at [384, 255] on div "en-us" at bounding box center [499, 260] width 286 height 18
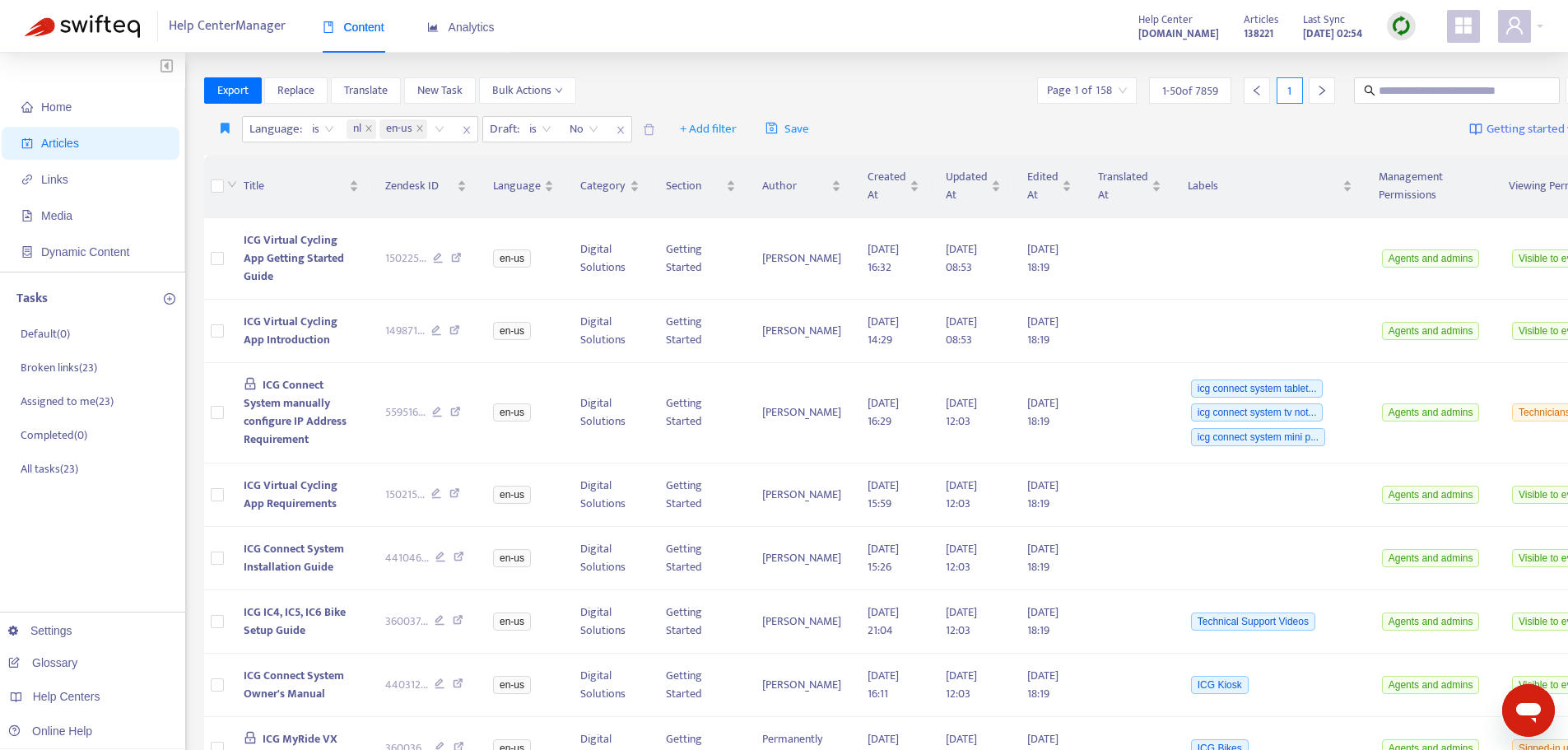
click at [771, 81] on div "Export Replace Translate New Task Bulk Actions Page 1 of 158 1 - 50 of 7859 1" at bounding box center [917, 91] width 1428 height 27
click at [423, 182] on span "Zendesk ID" at bounding box center [419, 186] width 69 height 18
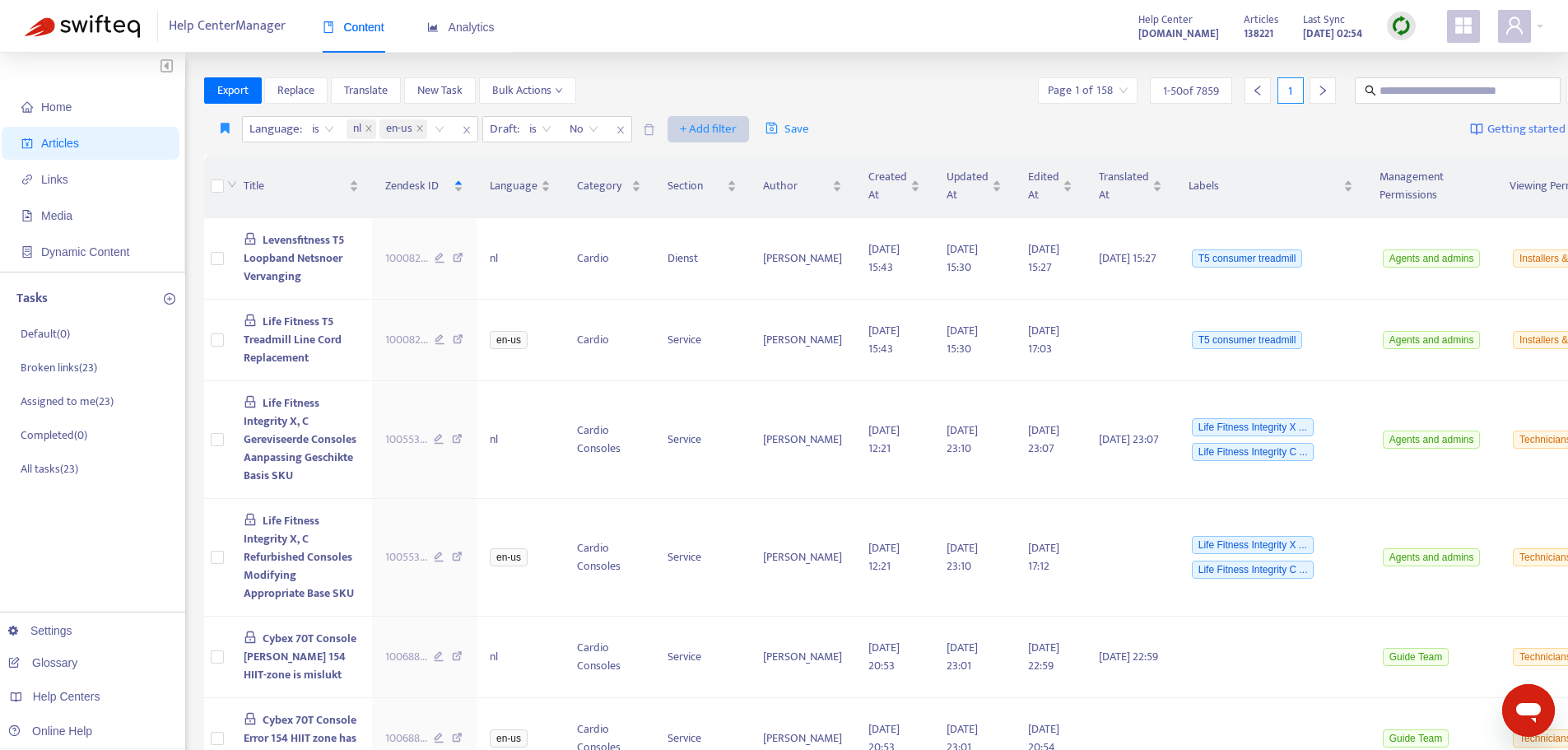
click at [721, 127] on span "+ Add filter" at bounding box center [709, 129] width 57 height 20
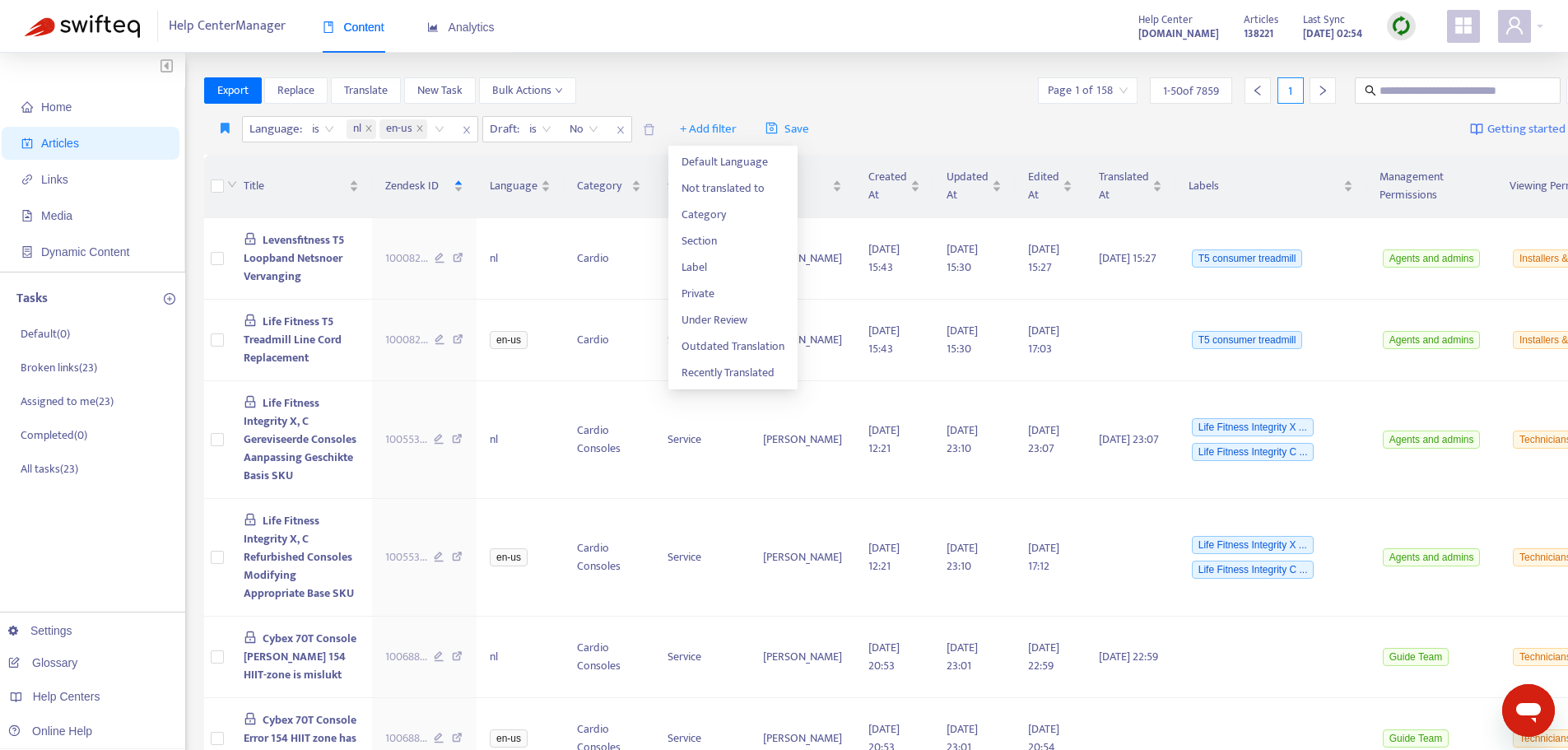
click at [784, 82] on div "Export Replace Translate New Task Bulk Actions Page 1 of 158 1 - 50 of 7859 1" at bounding box center [917, 91] width 1428 height 27
click at [296, 339] on span "Life Fitness T5 Treadmill Line Cord Replacement" at bounding box center [291, 340] width 97 height 55
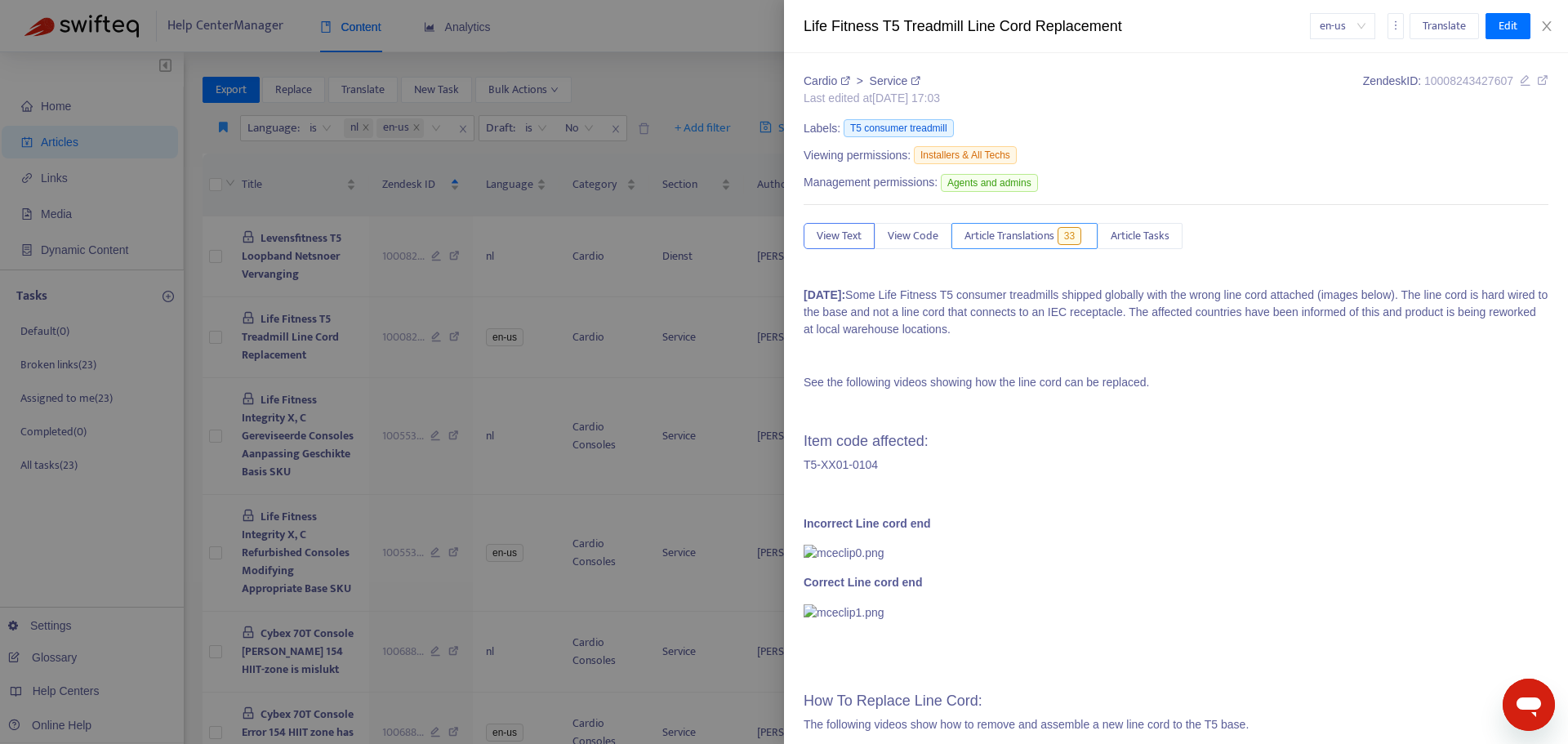
click at [1019, 236] on span "Article Translations" at bounding box center [1009, 235] width 90 height 18
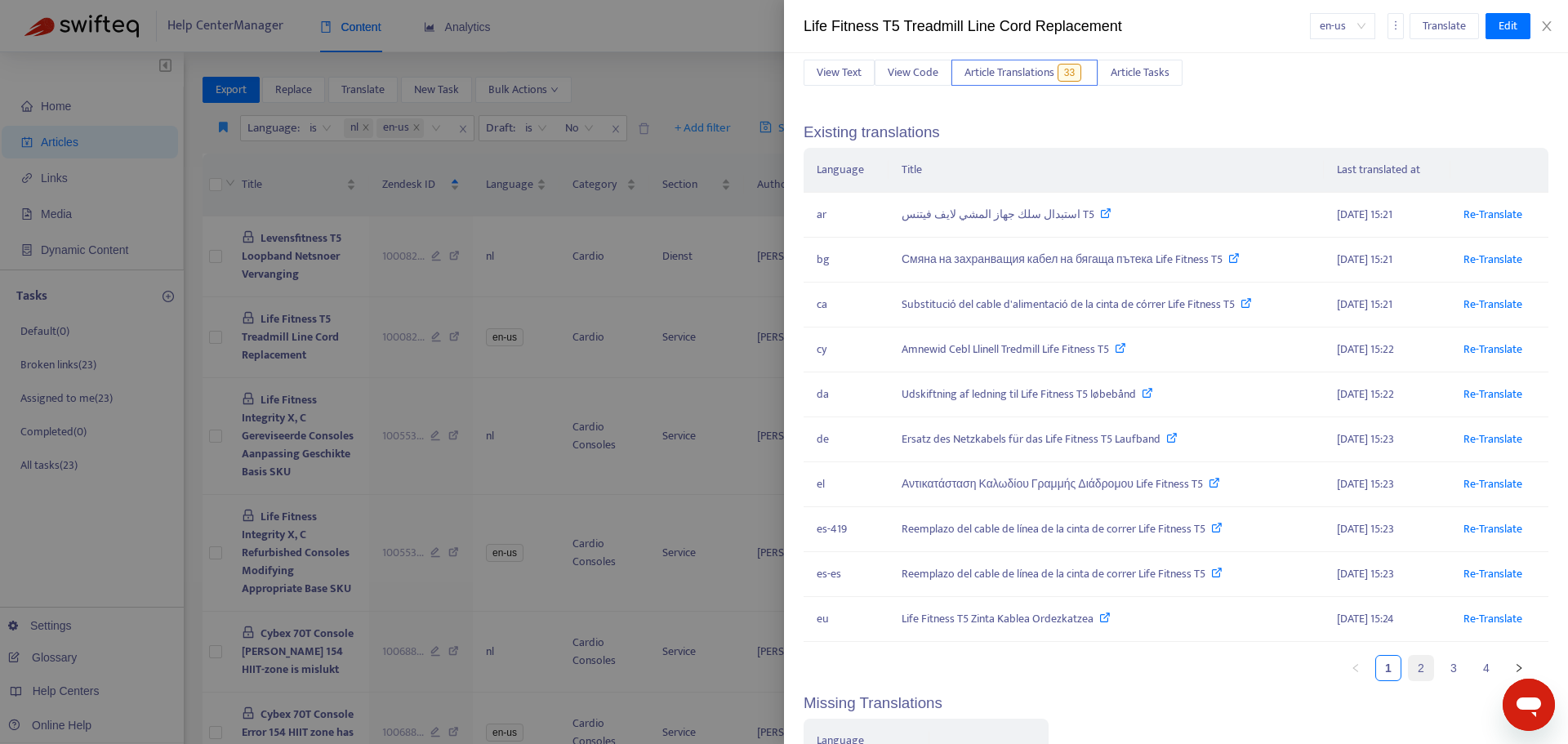
click at [1409, 670] on link "2" at bounding box center [1420, 667] width 24 height 24
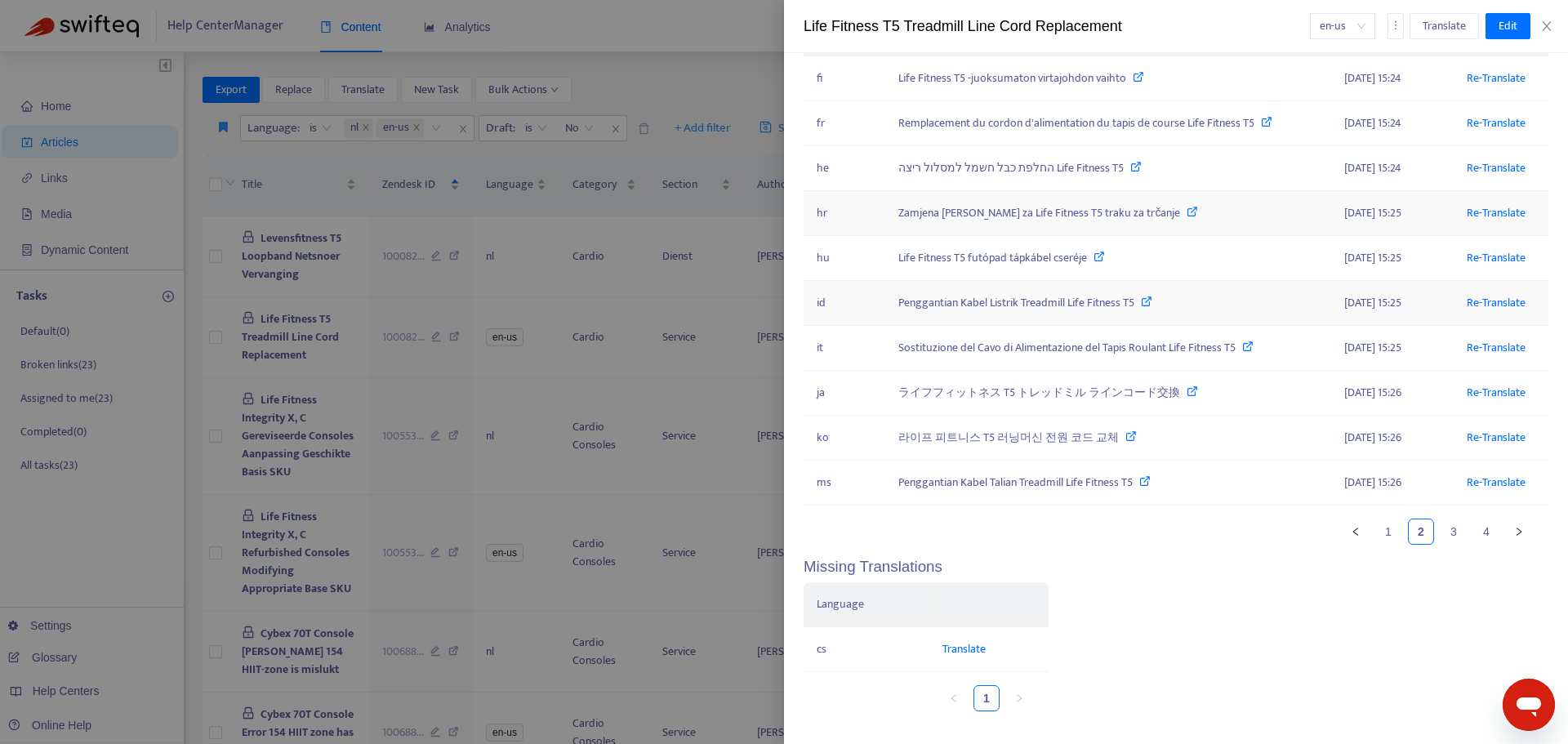
scroll to position [301, 0]
click at [1445, 539] on link "3" at bounding box center [1454, 531] width 24 height 24
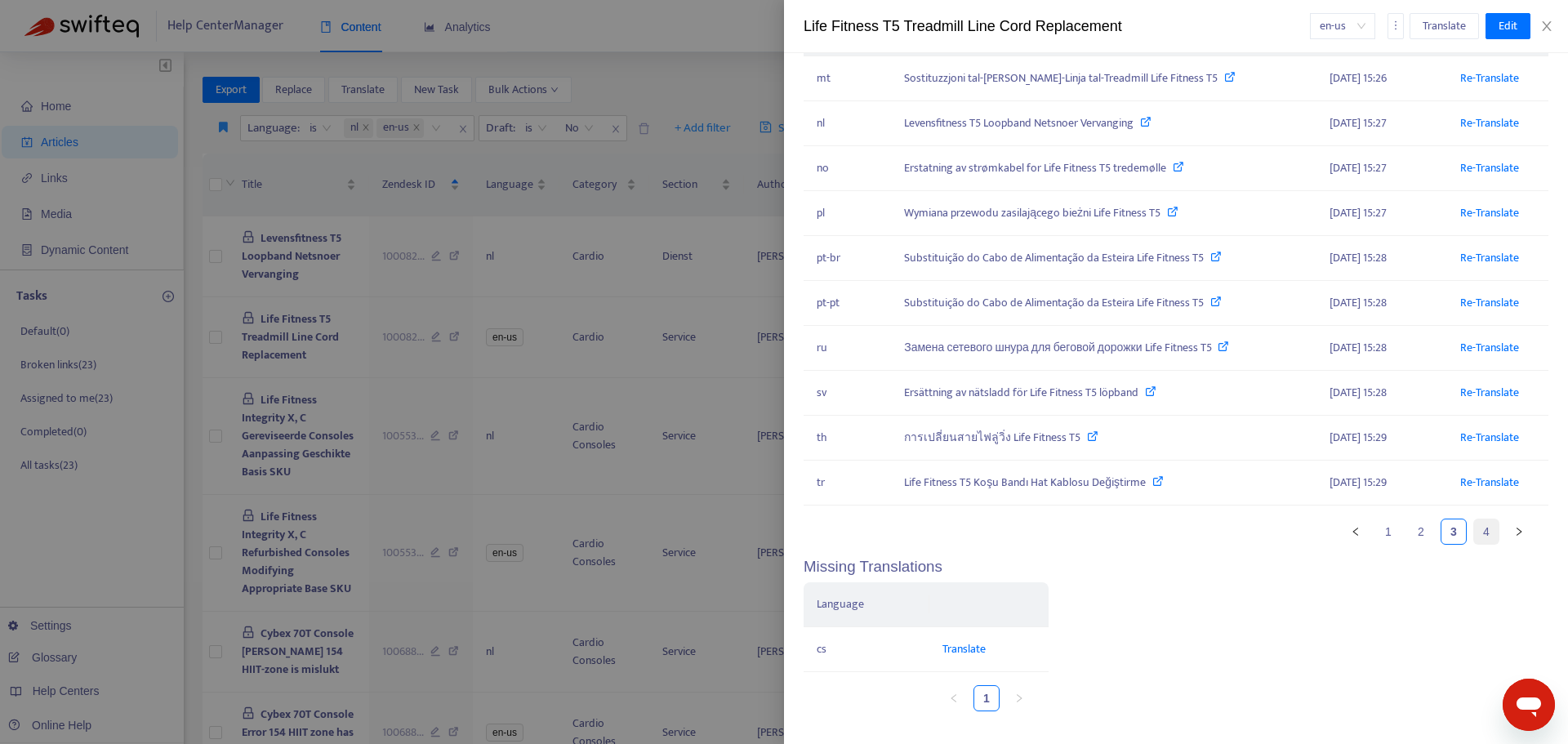
click at [1478, 528] on link "4" at bounding box center [1486, 531] width 24 height 24
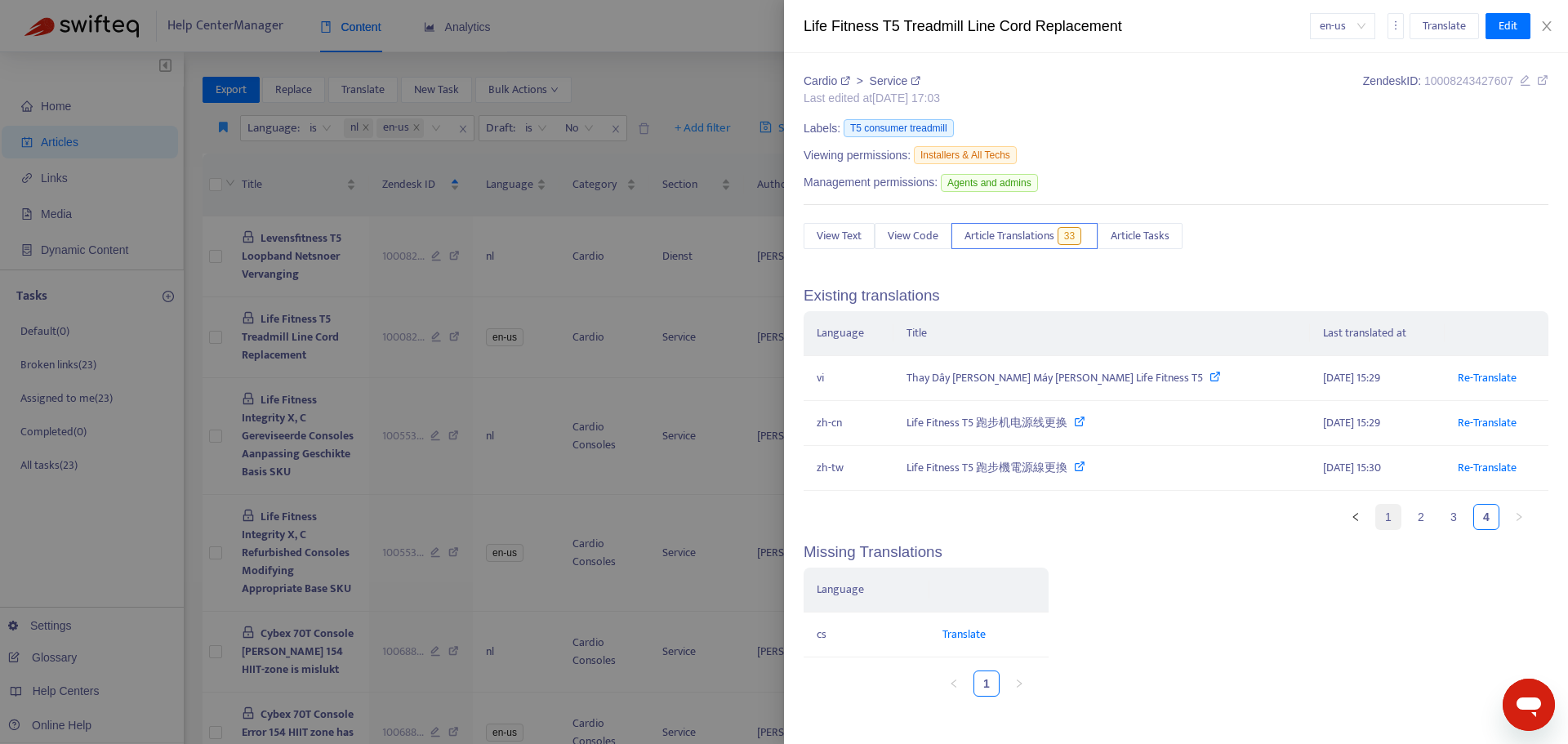
click at [1387, 517] on link "1" at bounding box center [1388, 517] width 24 height 24
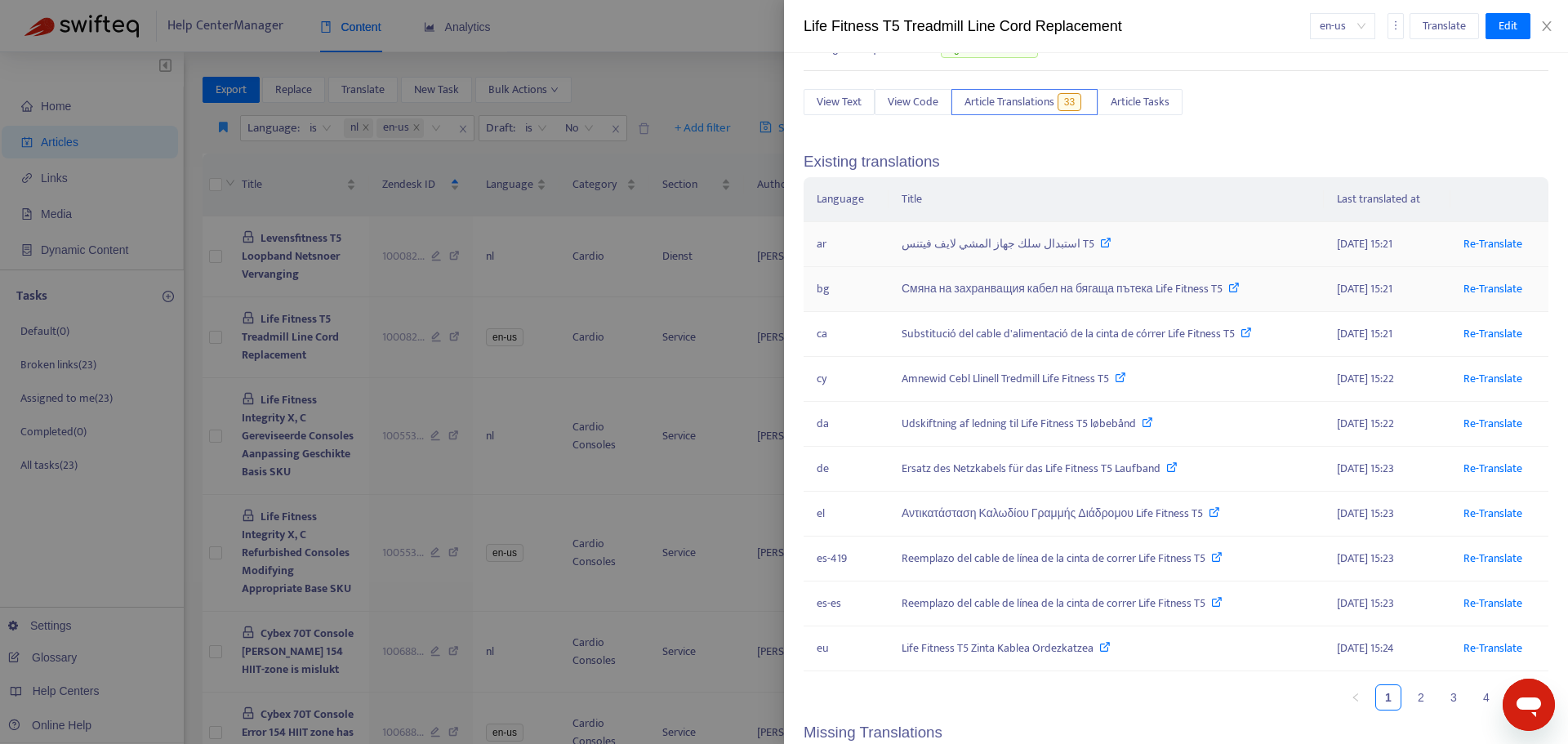
scroll to position [163, 0]
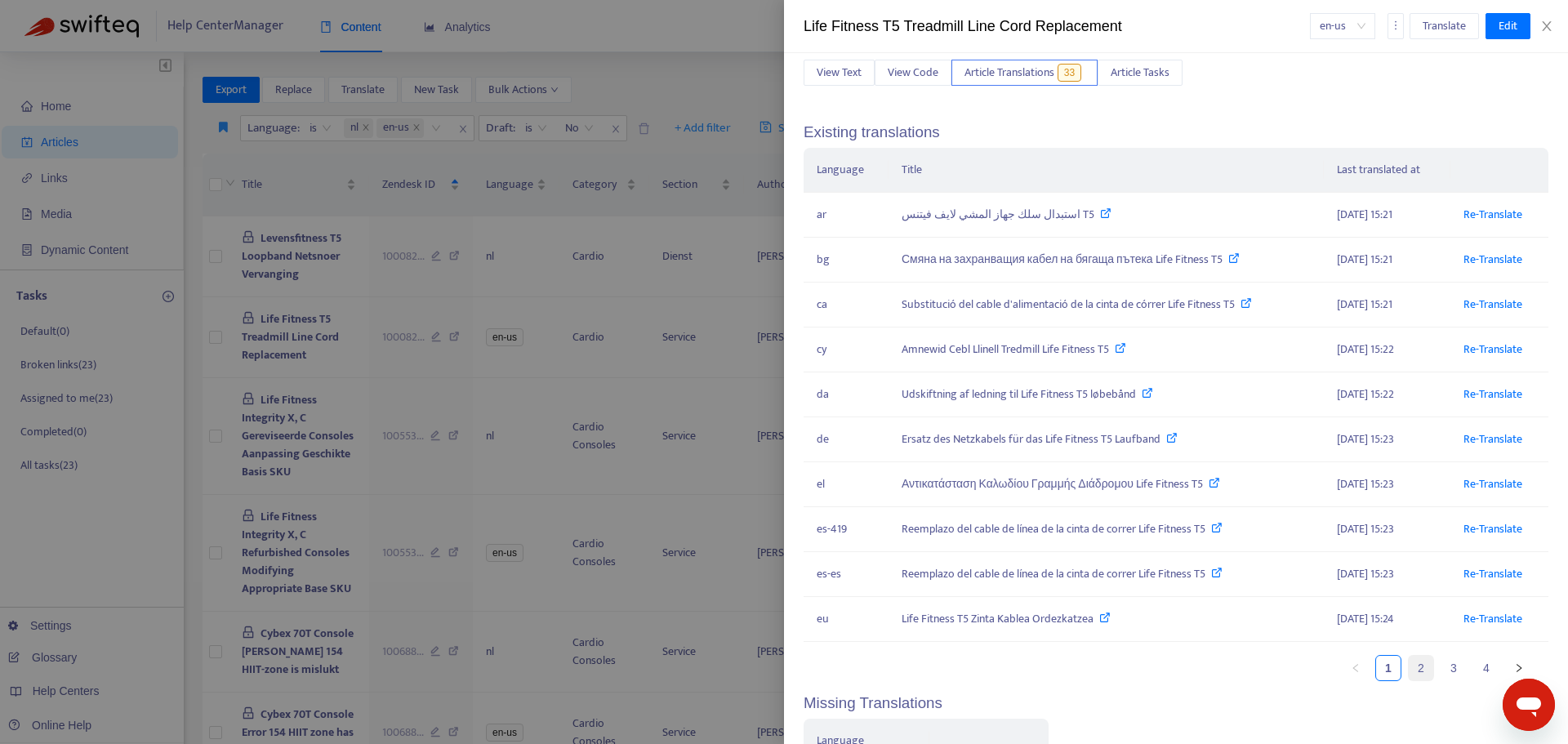
click at [1413, 663] on link "2" at bounding box center [1420, 667] width 24 height 24
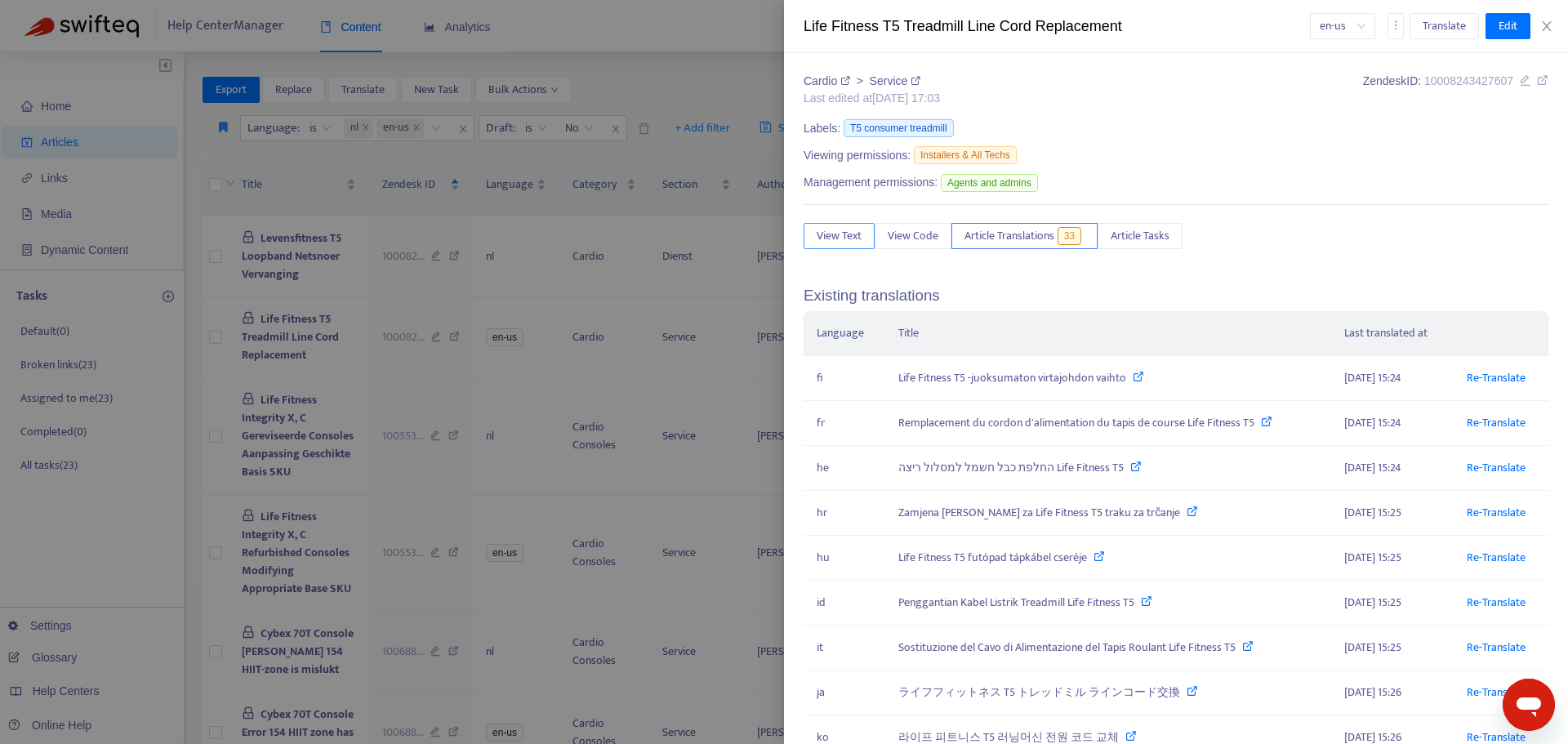
click at [840, 236] on span "View Text" at bounding box center [839, 235] width 45 height 18
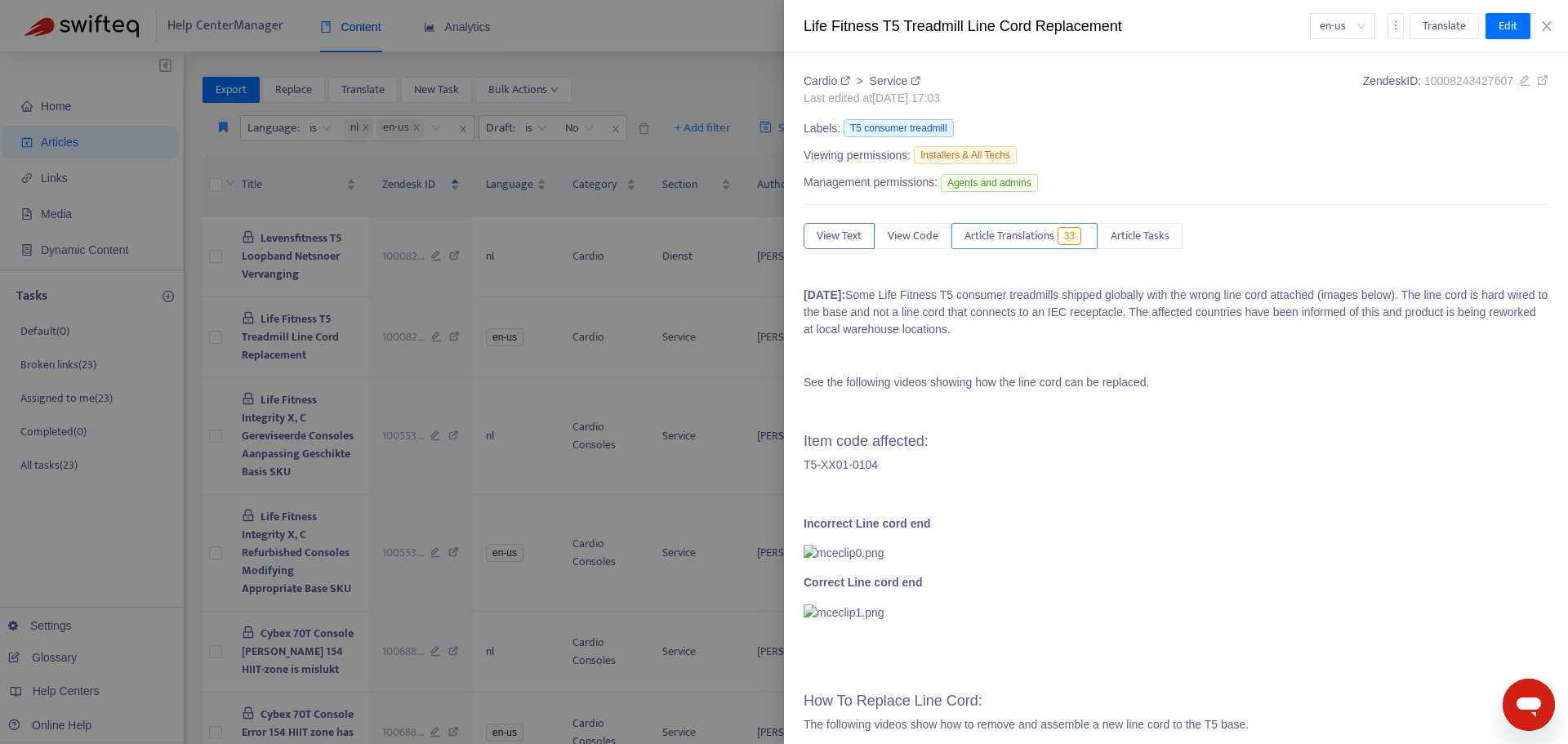
click at [994, 238] on span "Article Translations" at bounding box center [1009, 235] width 90 height 18
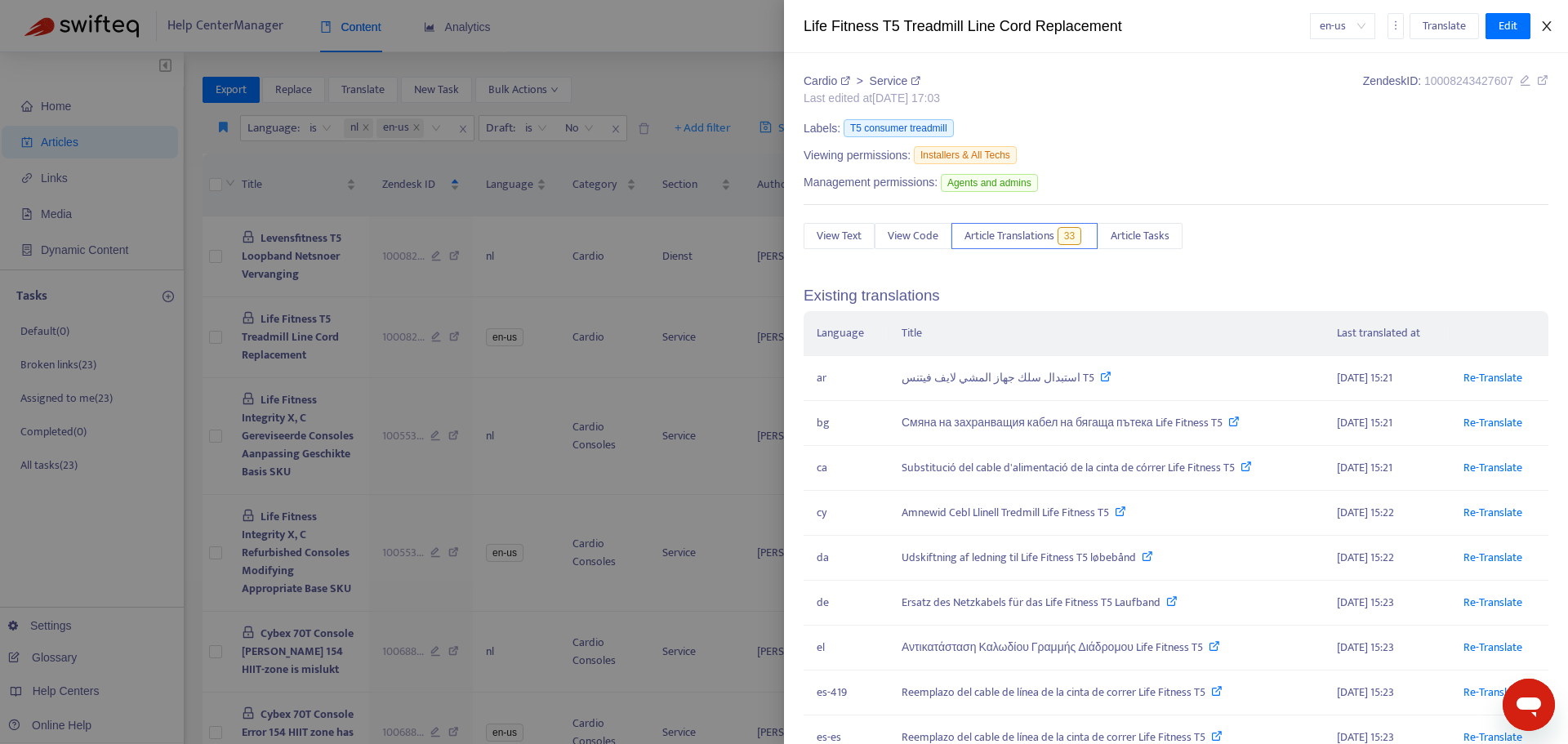
click at [1547, 21] on icon "close" at bounding box center [1547, 25] width 13 height 13
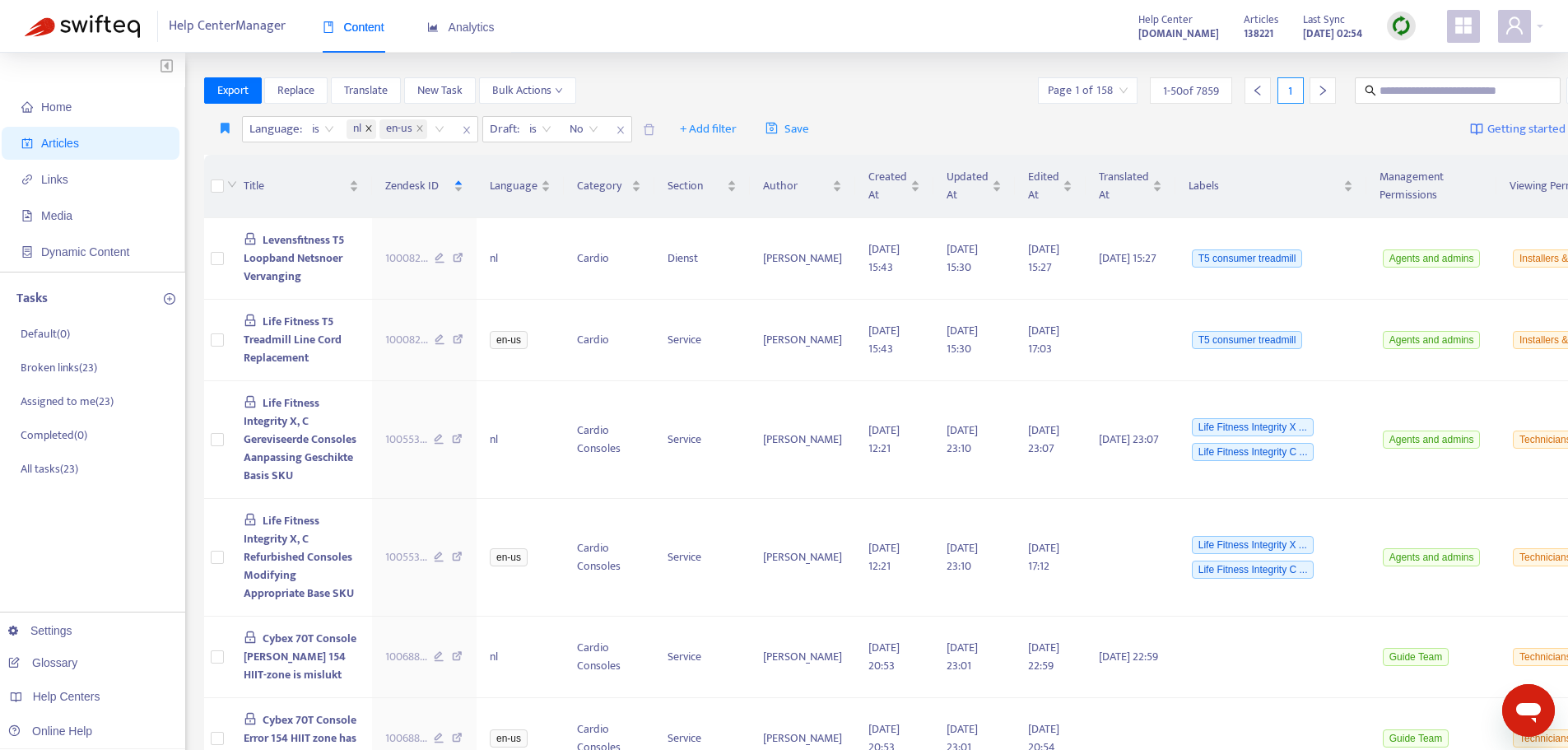
click at [366, 130] on icon "close" at bounding box center [368, 128] width 8 height 8
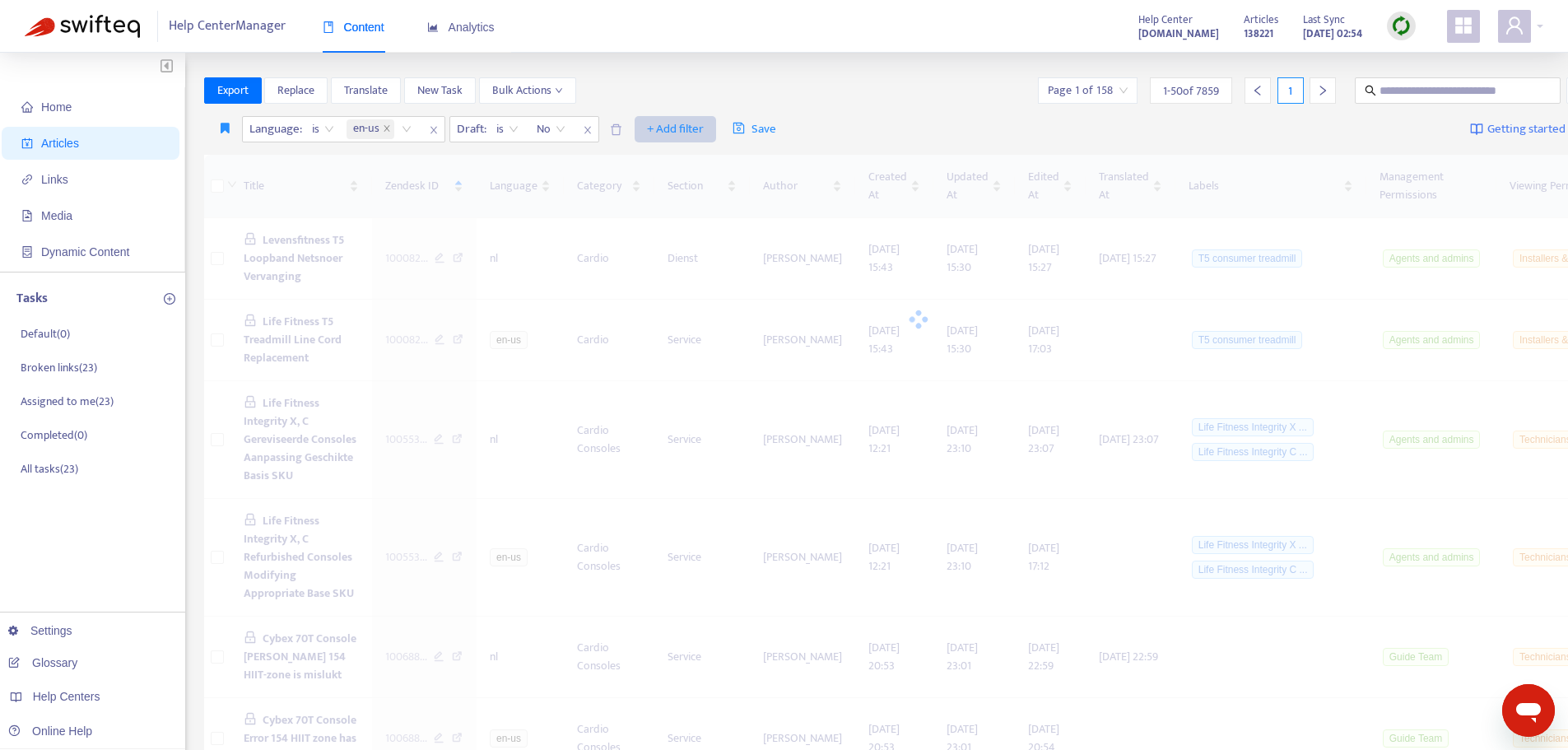
click at [683, 125] on span "+ Add filter" at bounding box center [675, 129] width 57 height 20
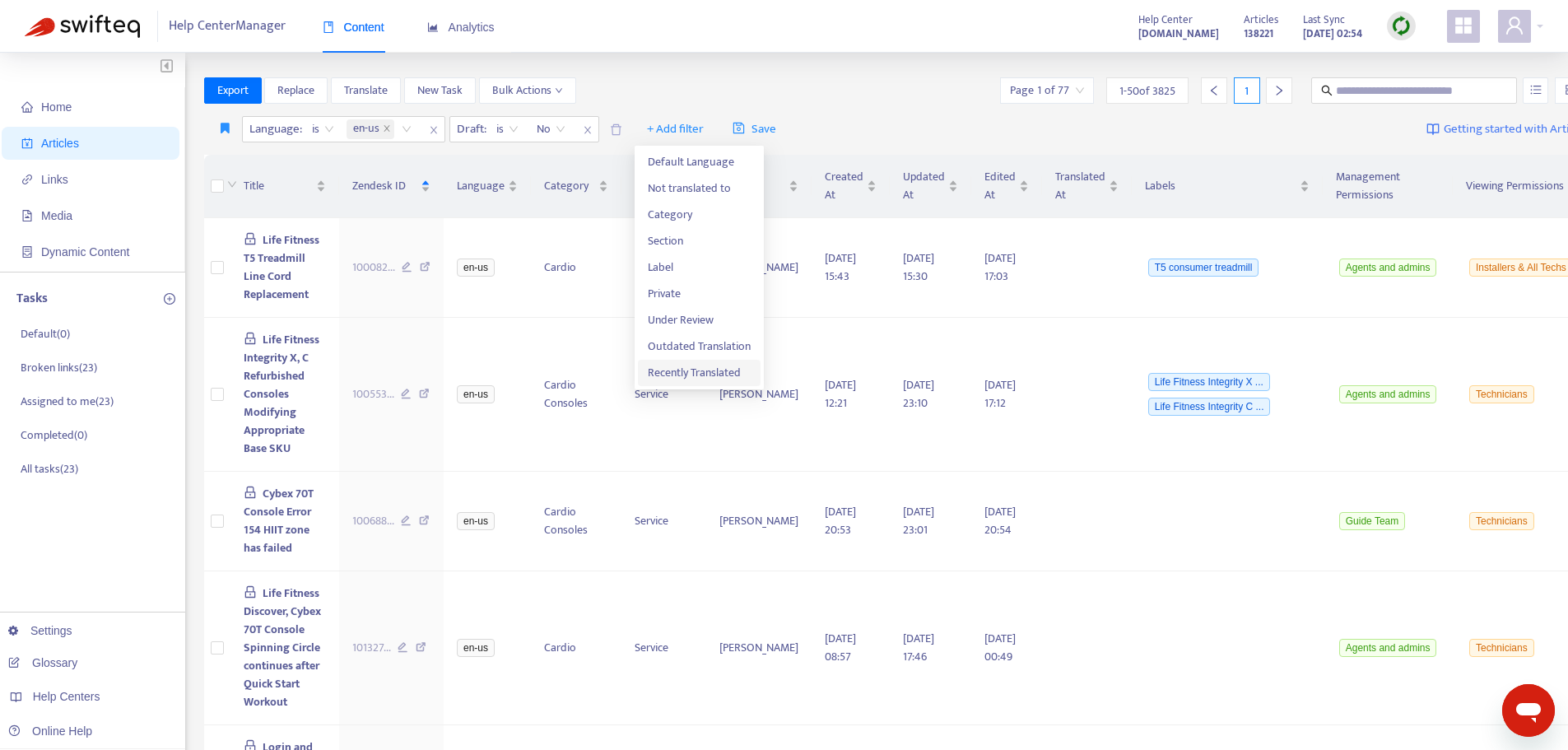
click at [716, 375] on span "Recently Translated" at bounding box center [699, 373] width 103 height 18
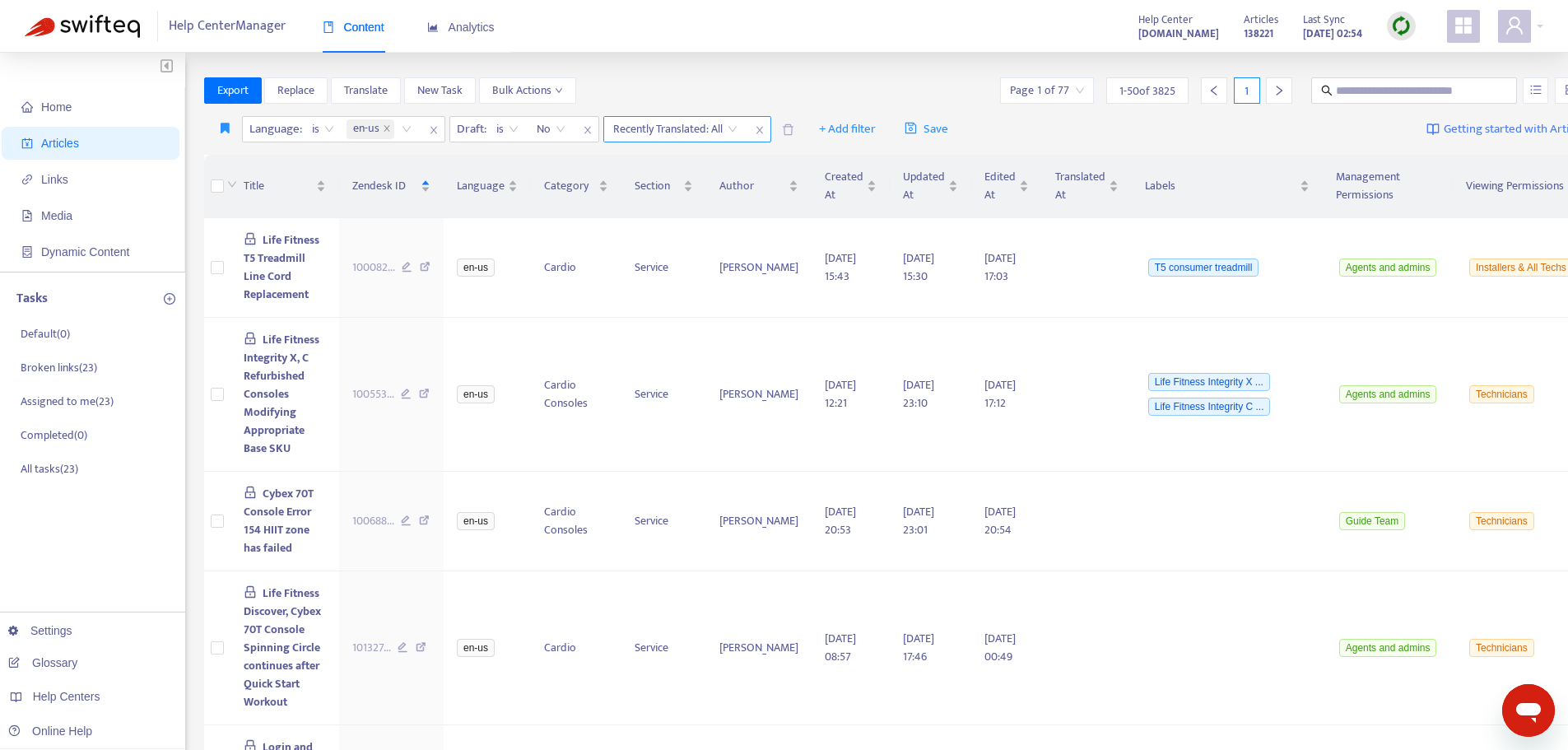
click at [735, 126] on input "search" at bounding box center [675, 129] width 124 height 25
click at [703, 154] on div "Yes" at bounding box center [760, 161] width 286 height 18
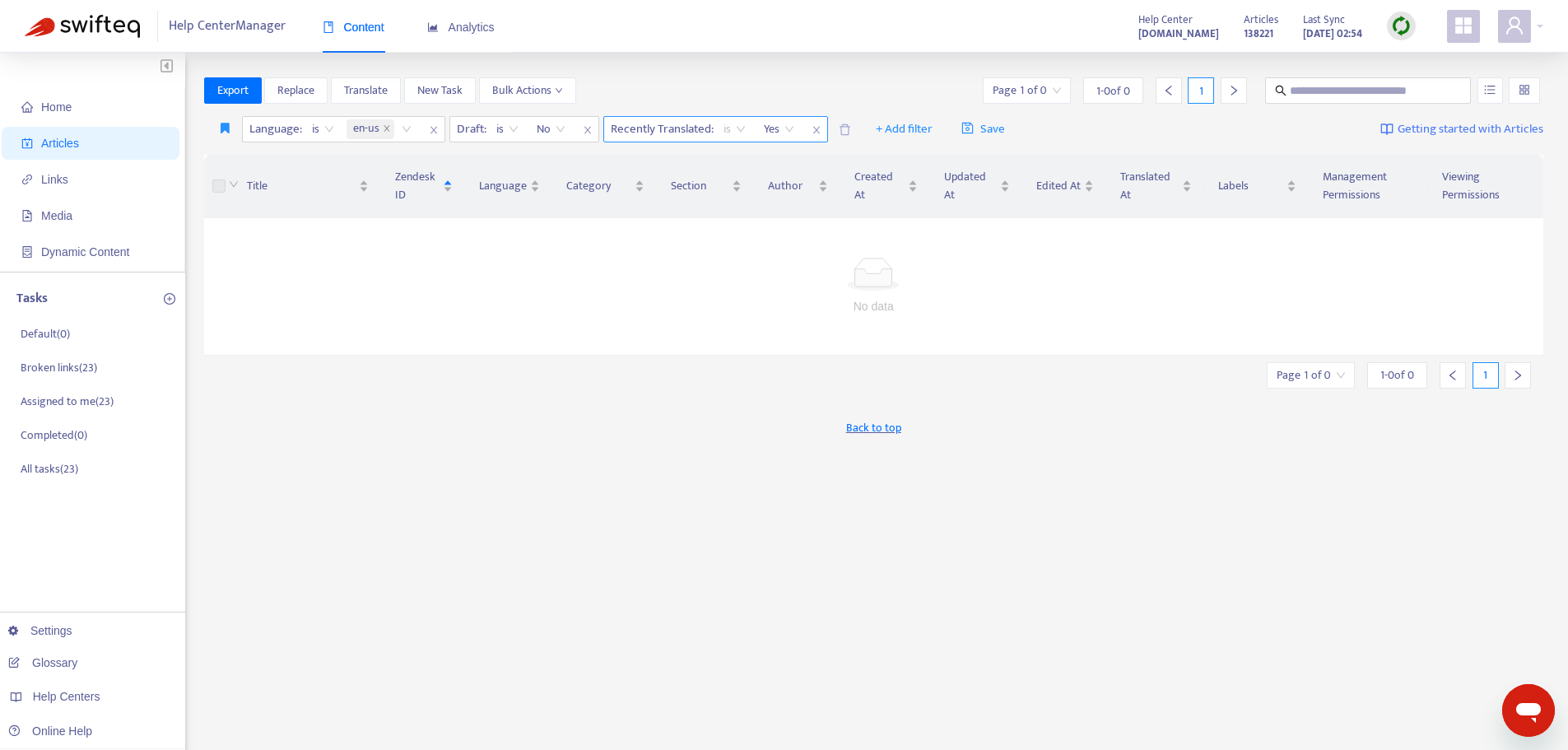
click at [738, 127] on span "is" at bounding box center [734, 129] width 23 height 25
click at [791, 128] on span "Yes" at bounding box center [779, 129] width 31 height 25
click at [785, 193] on div "No" at bounding box center [910, 187] width 286 height 18
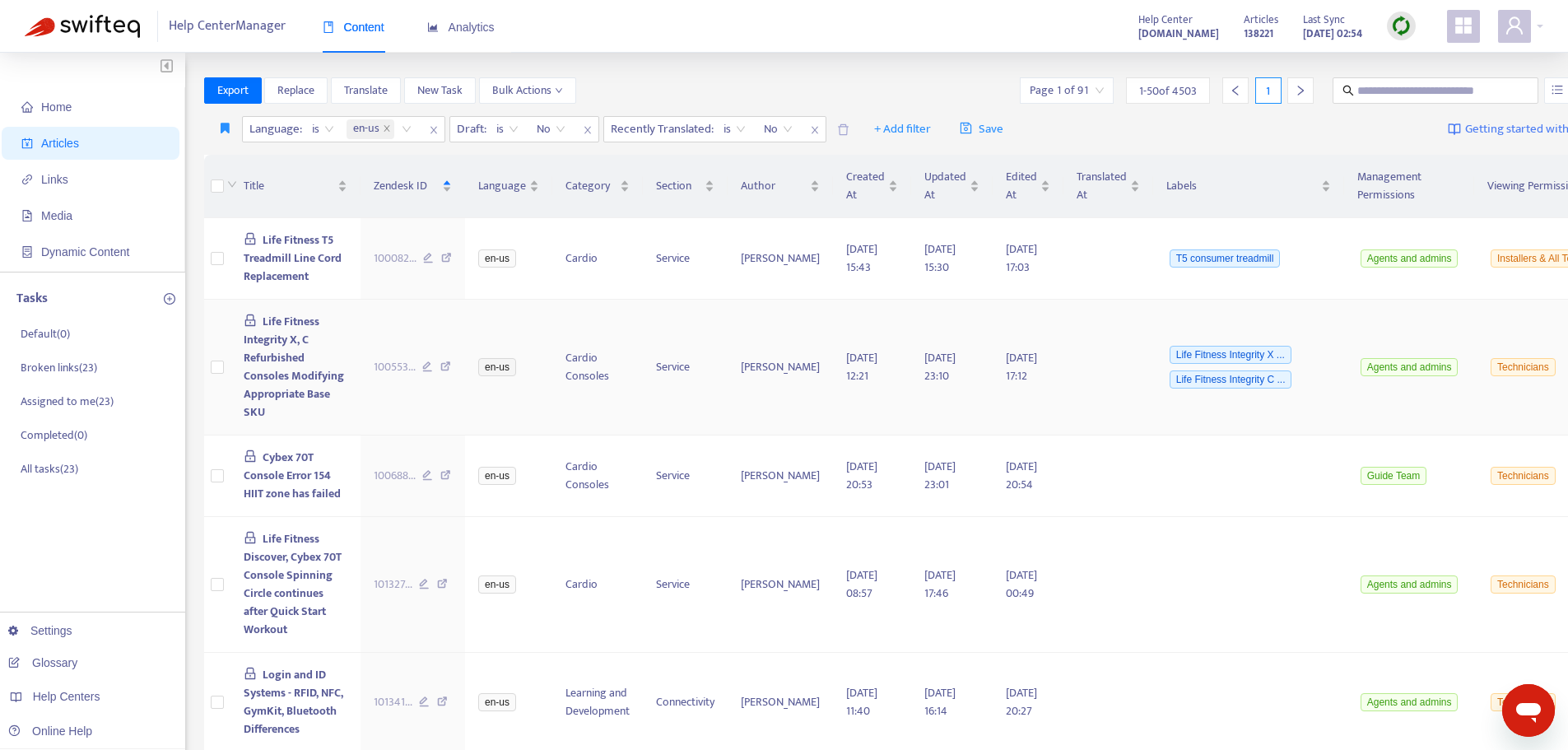
click at [280, 414] on span "Life Fitness Integrity X, C Refurbished Consoles Modifying Appropriate Base SKU" at bounding box center [293, 366] width 100 height 109
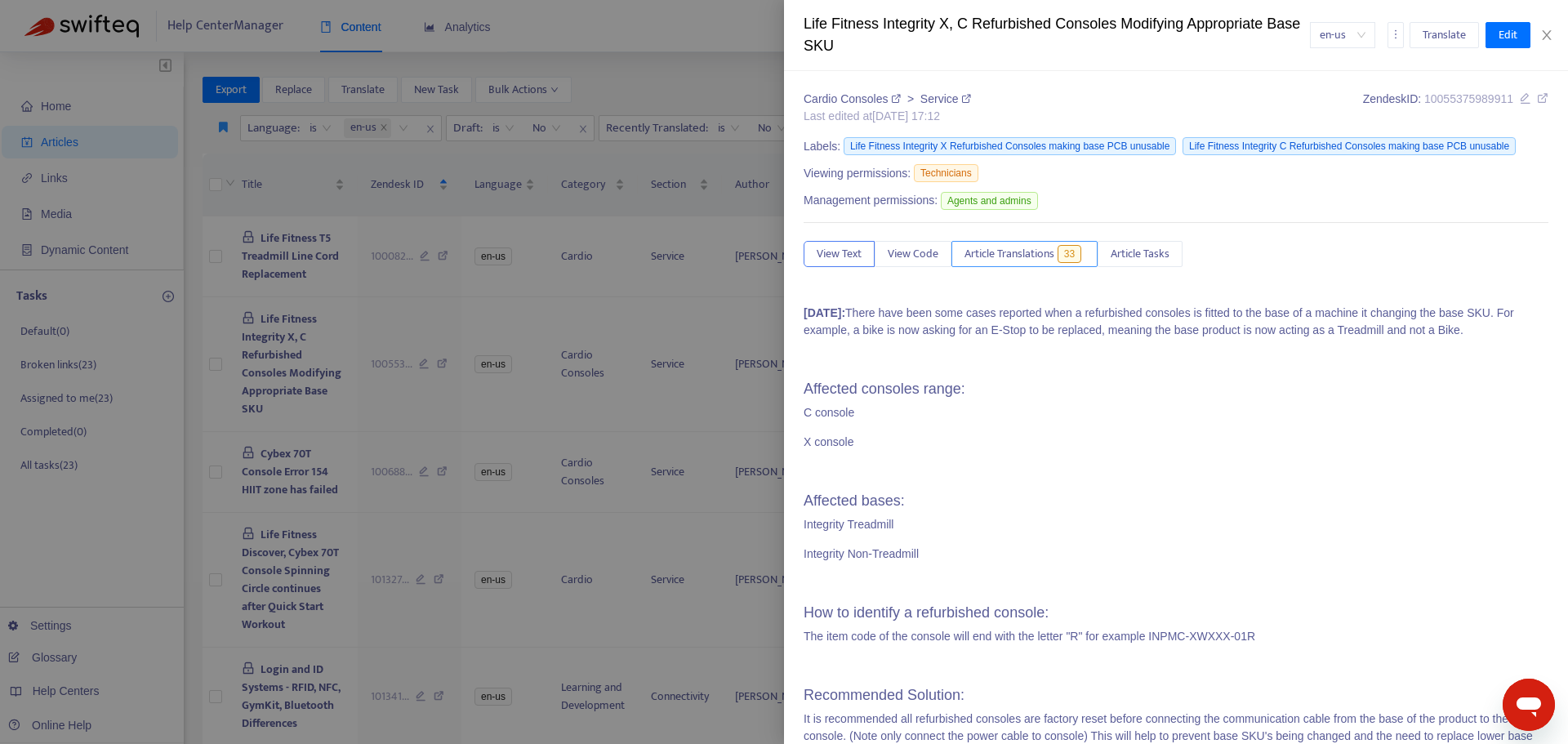
click at [1026, 251] on span "Article Translations" at bounding box center [1009, 254] width 90 height 18
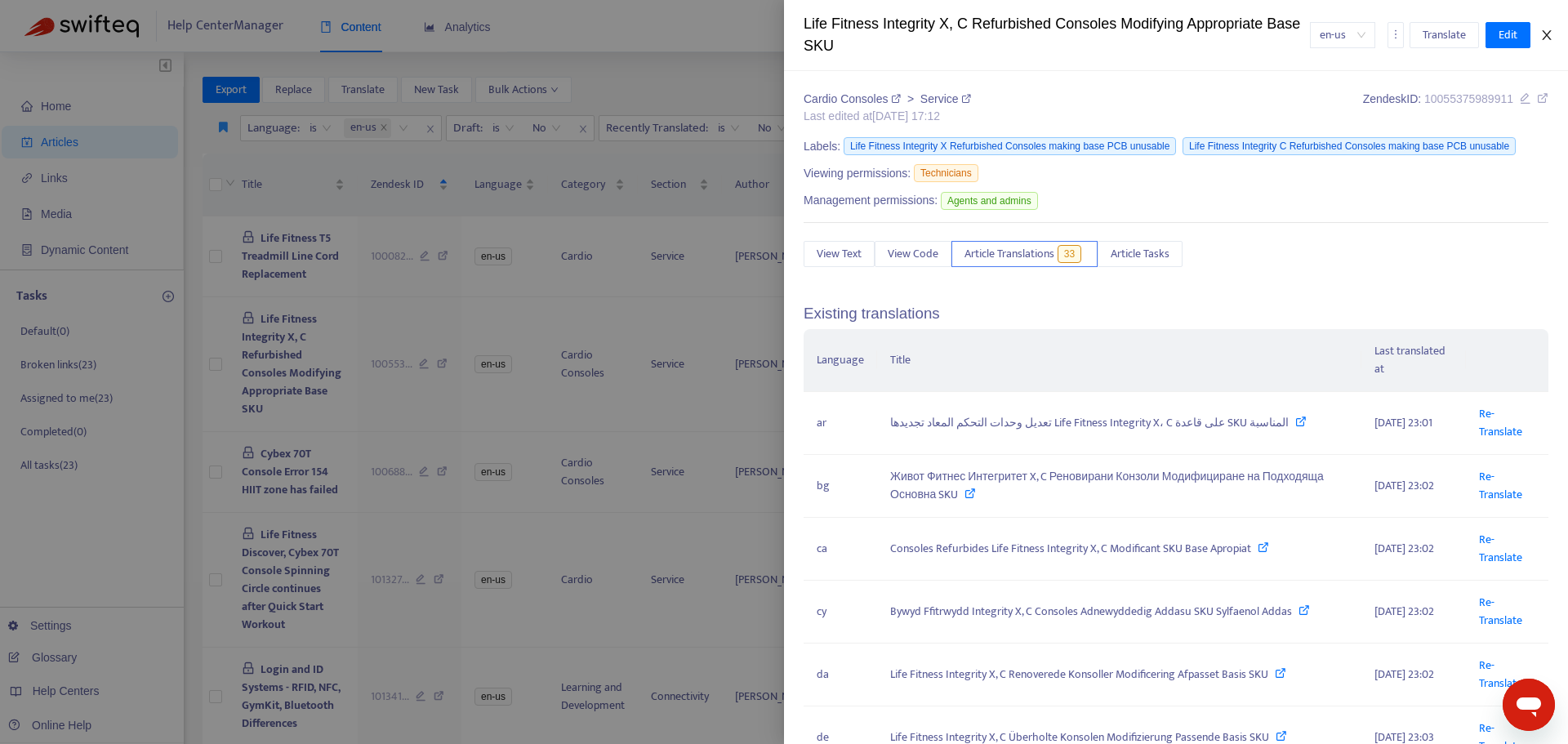
click at [1542, 31] on icon "close" at bounding box center [1547, 34] width 13 height 13
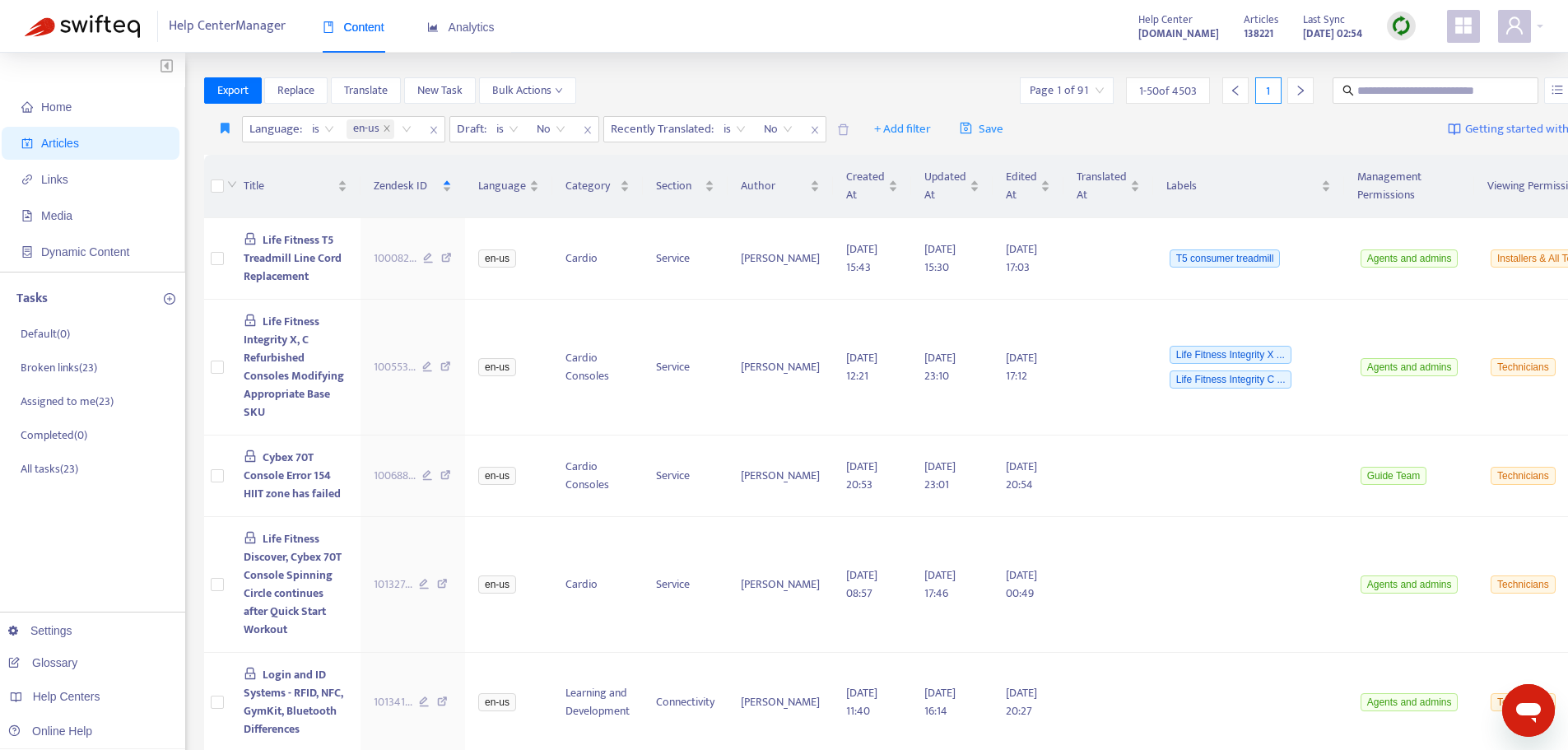
click at [1398, 23] on img at bounding box center [1401, 26] width 21 height 21
click at [53, 630] on link "Settings" at bounding box center [39, 630] width 64 height 13
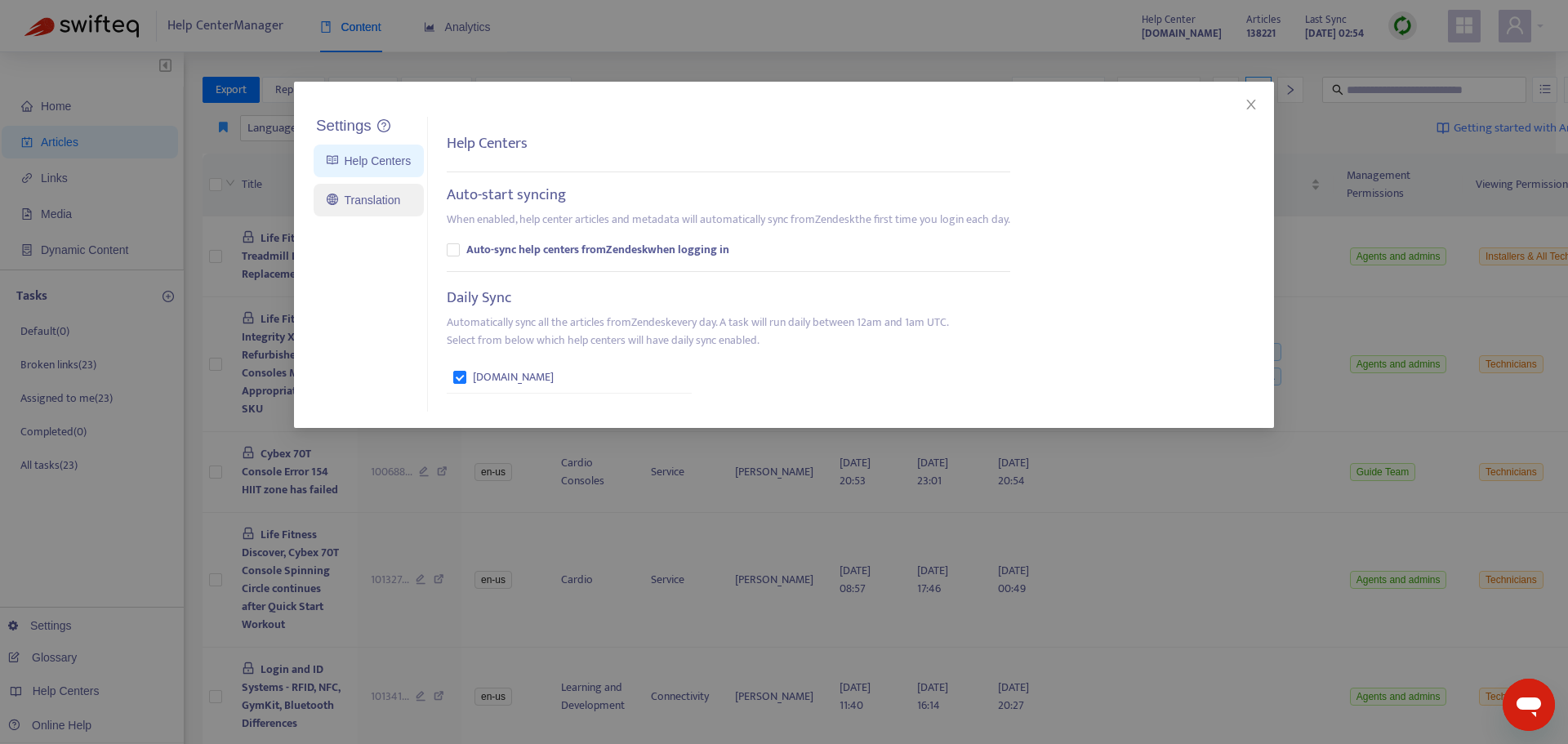
click at [351, 199] on link "Translation" at bounding box center [362, 199] width 73 height 13
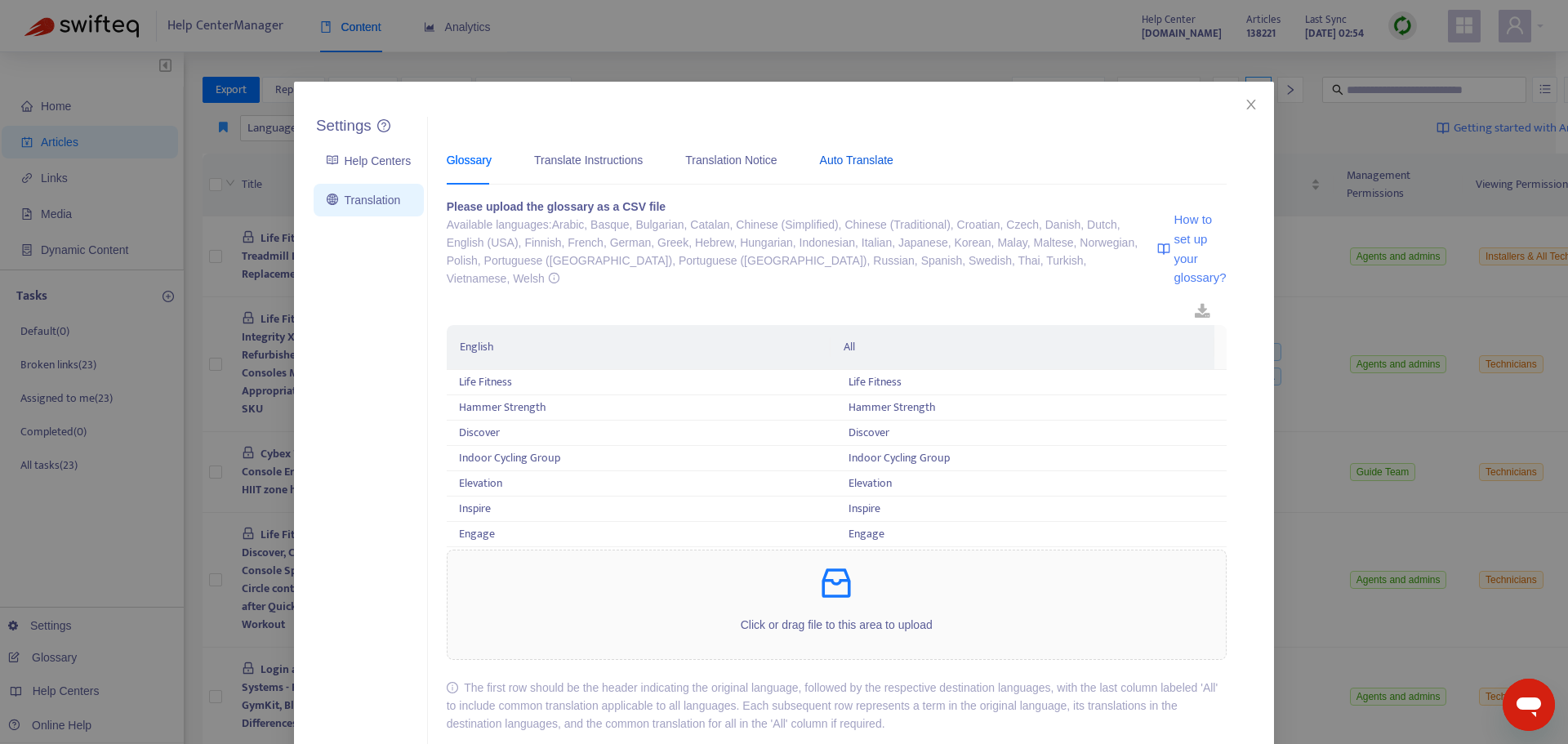
click at [825, 162] on div "Auto Translate" at bounding box center [856, 160] width 73 height 18
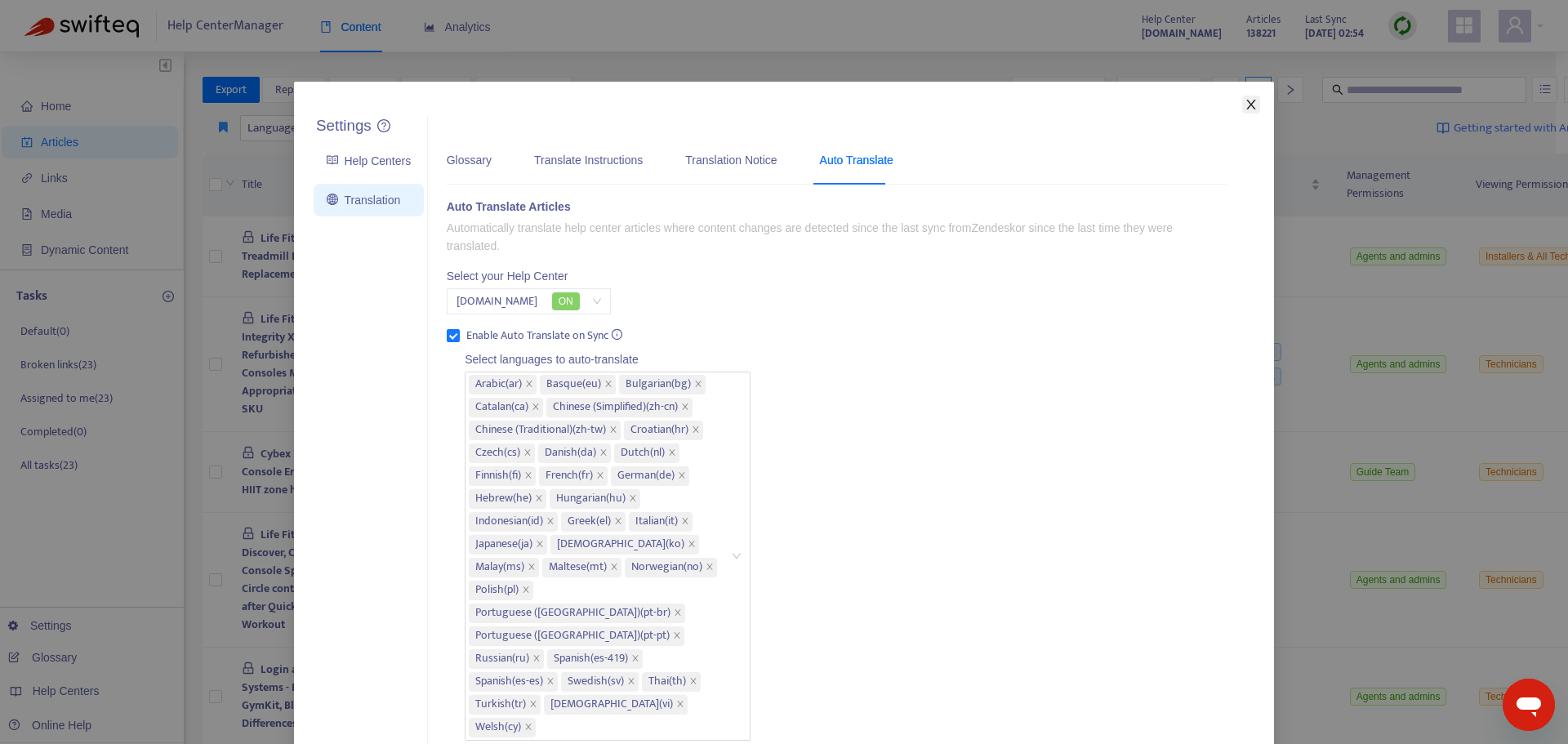
click at [1251, 107] on icon "close" at bounding box center [1250, 103] width 13 height 13
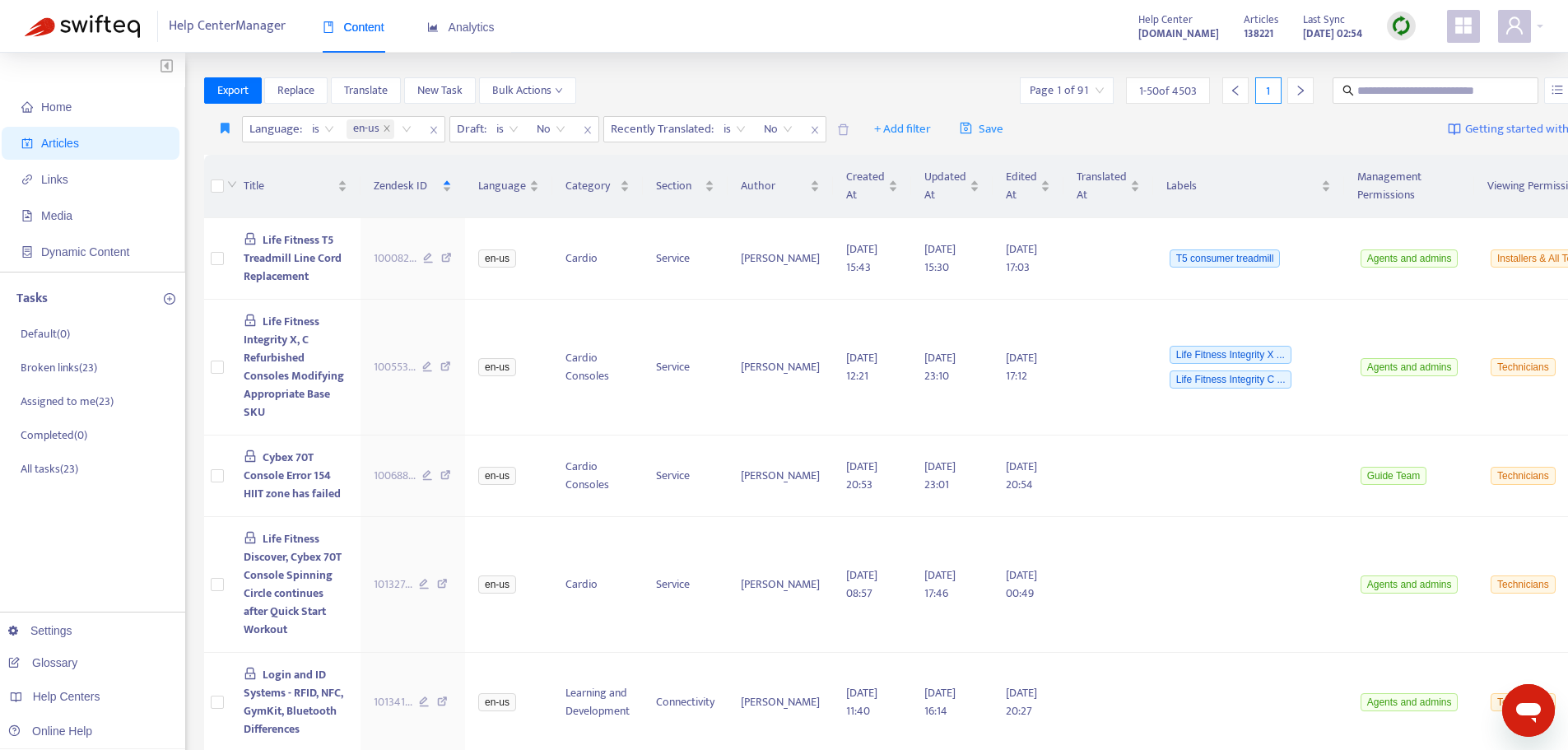
click at [1411, 29] on div at bounding box center [1401, 26] width 29 height 29
click at [1417, 58] on link "Quick Sync" at bounding box center [1434, 59] width 70 height 19
